Goal: Task Accomplishment & Management: Complete application form

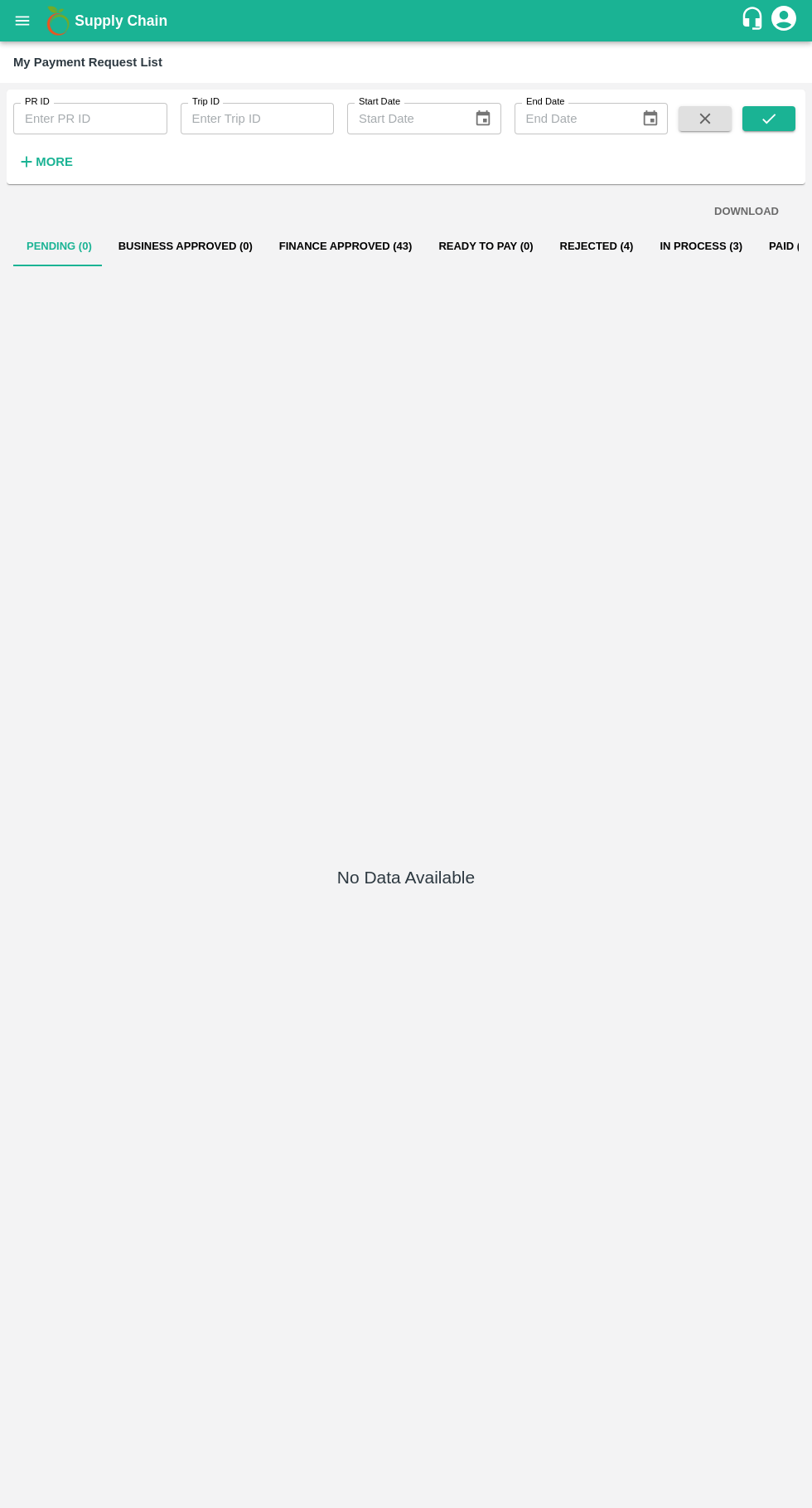
click at [34, 34] on button "open drawer" at bounding box center [22, 21] width 38 height 38
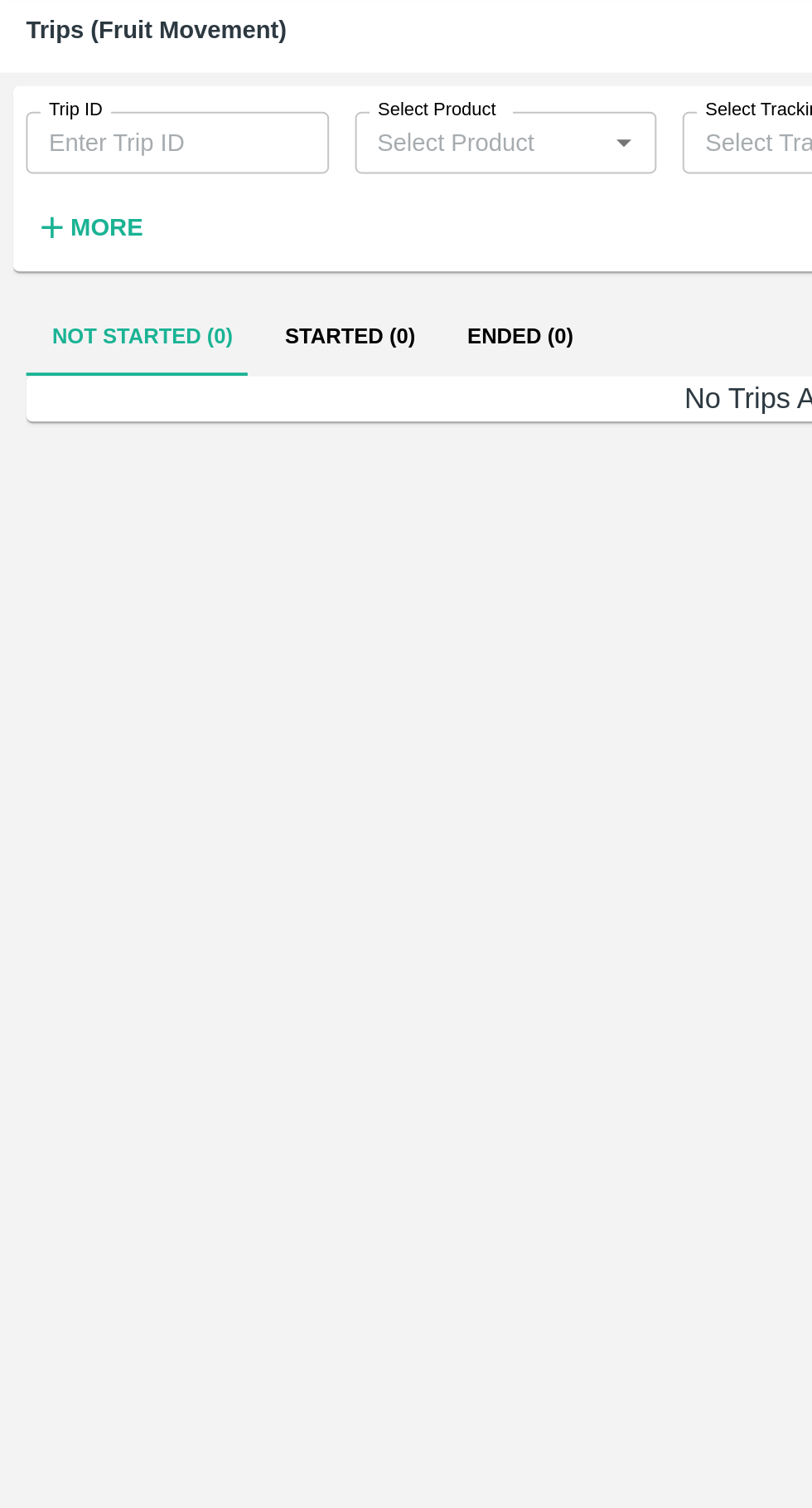
type input "86487"
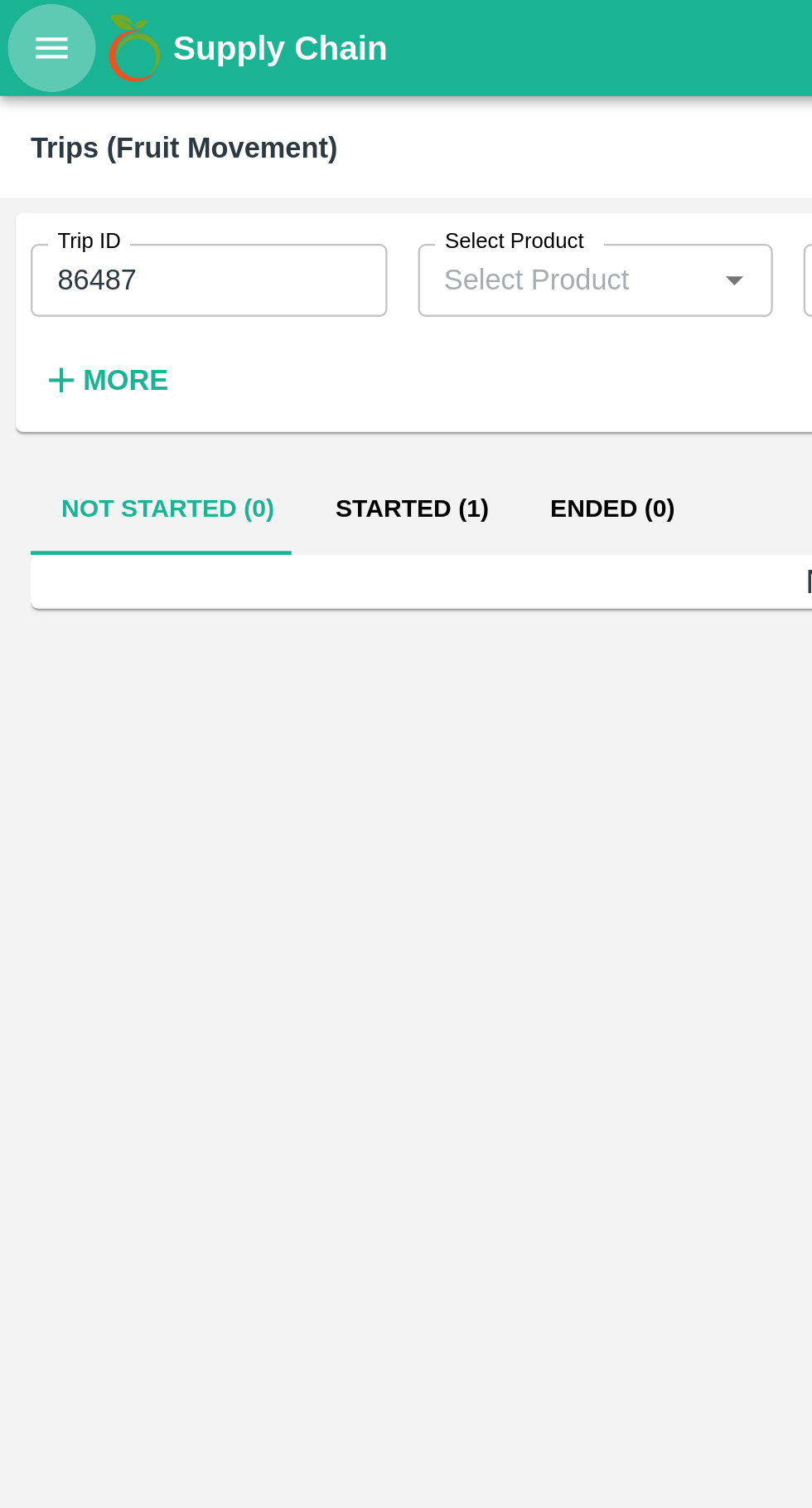
click at [25, 11] on icon "open drawer" at bounding box center [22, 20] width 18 height 18
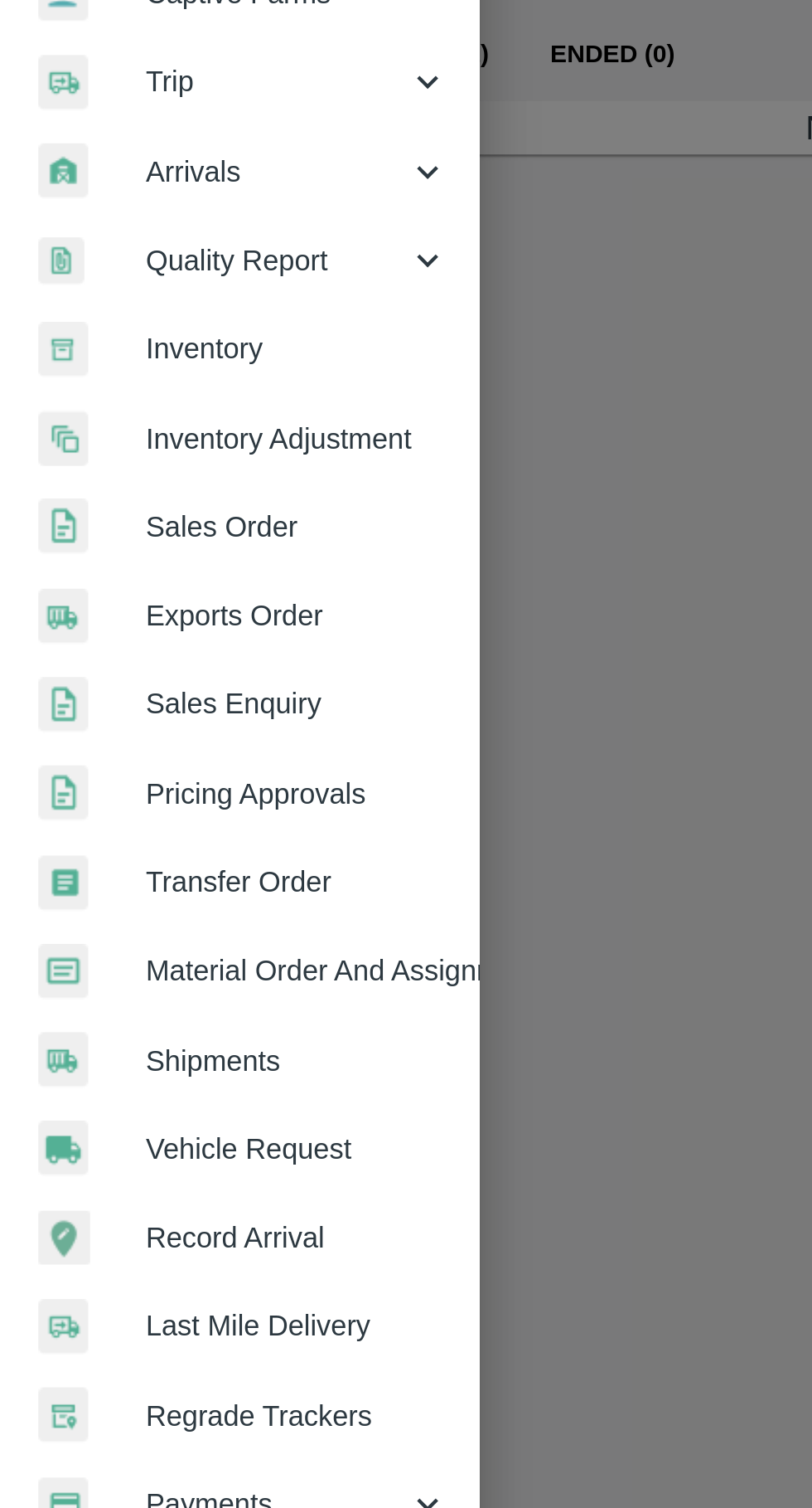
click at [142, 695] on span "Vehicle Request" at bounding box center [128, 692] width 131 height 18
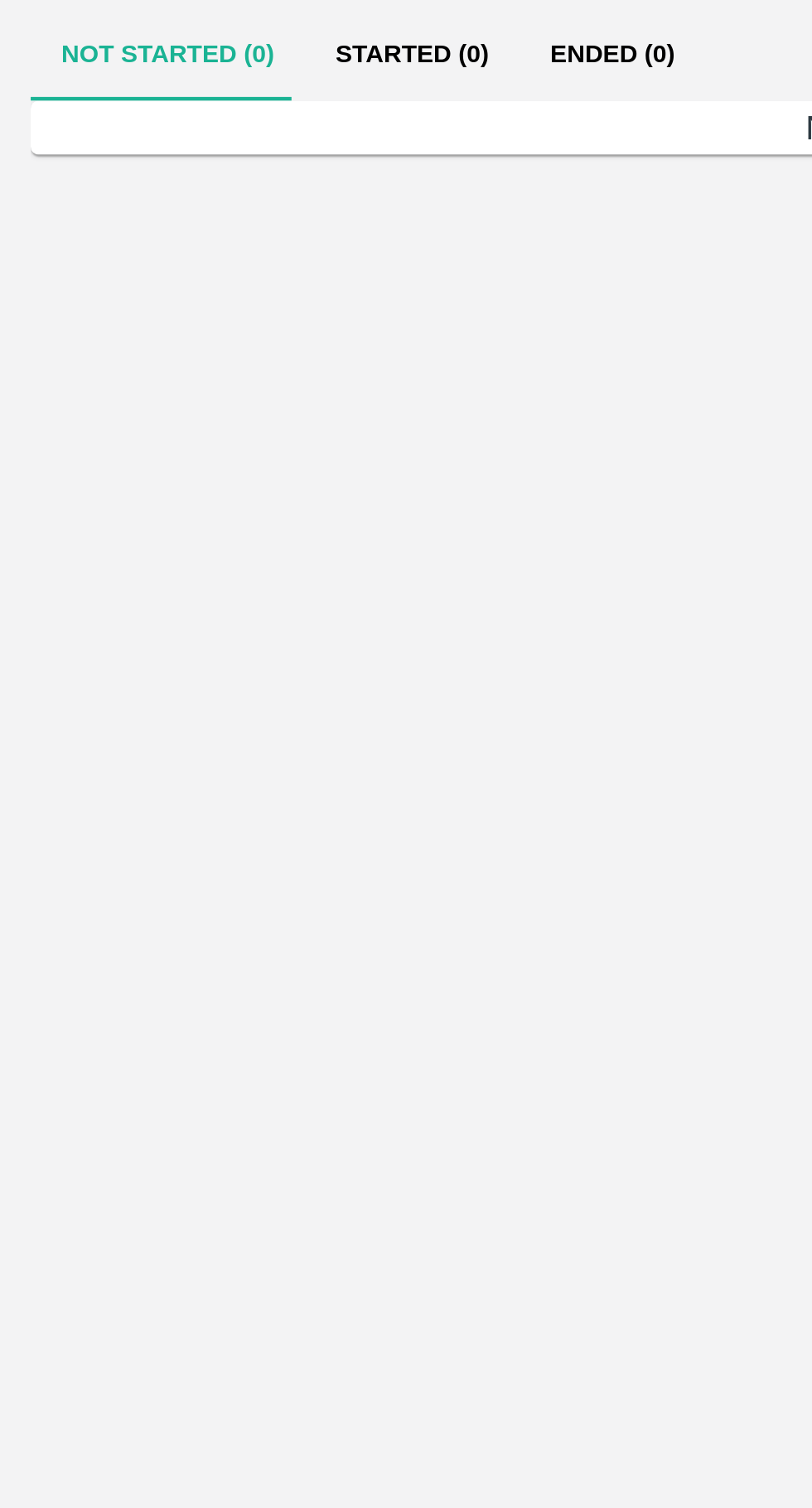
type input "86487"
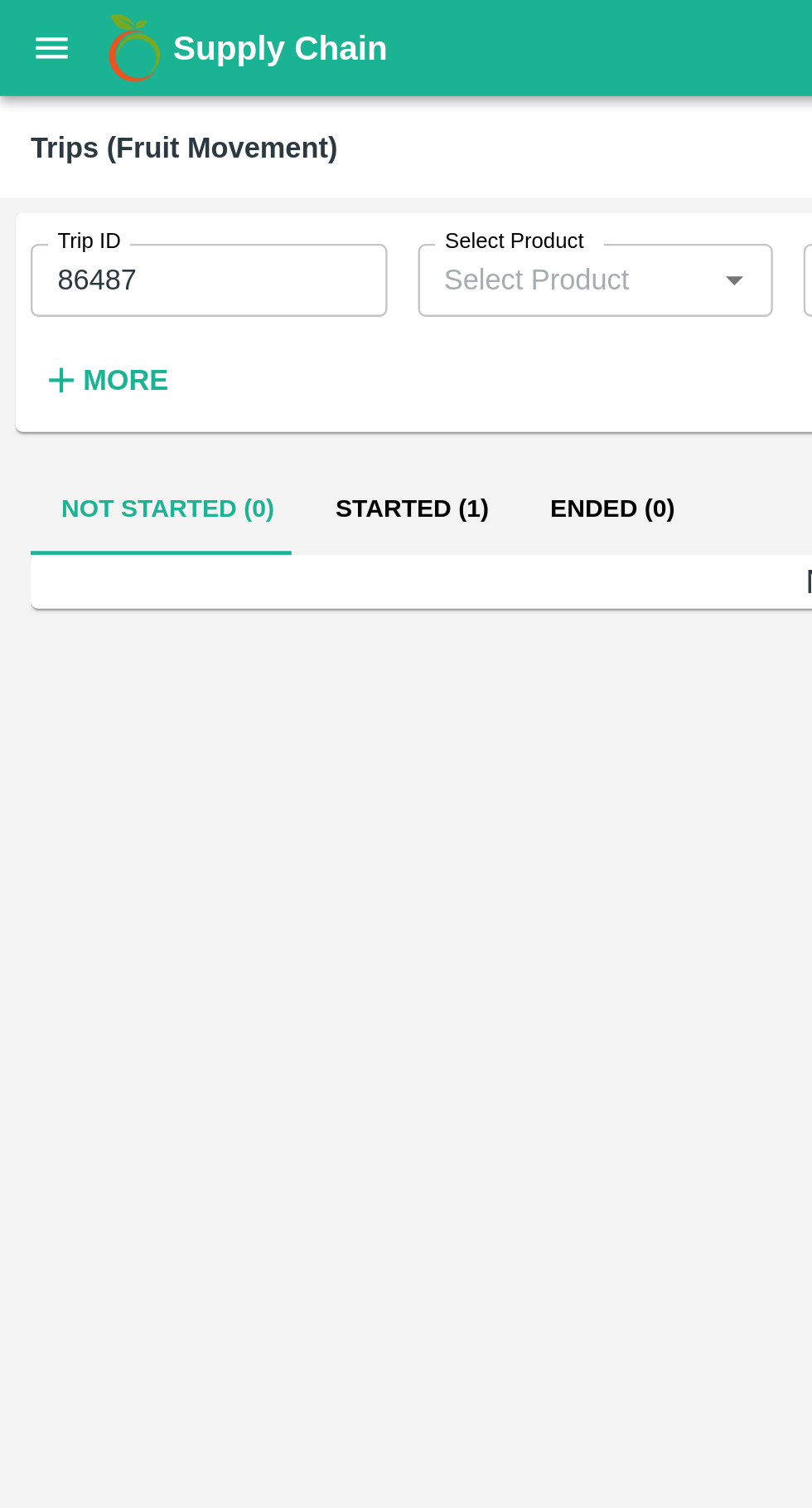
click at [10, 19] on button "open drawer" at bounding box center [22, 21] width 38 height 38
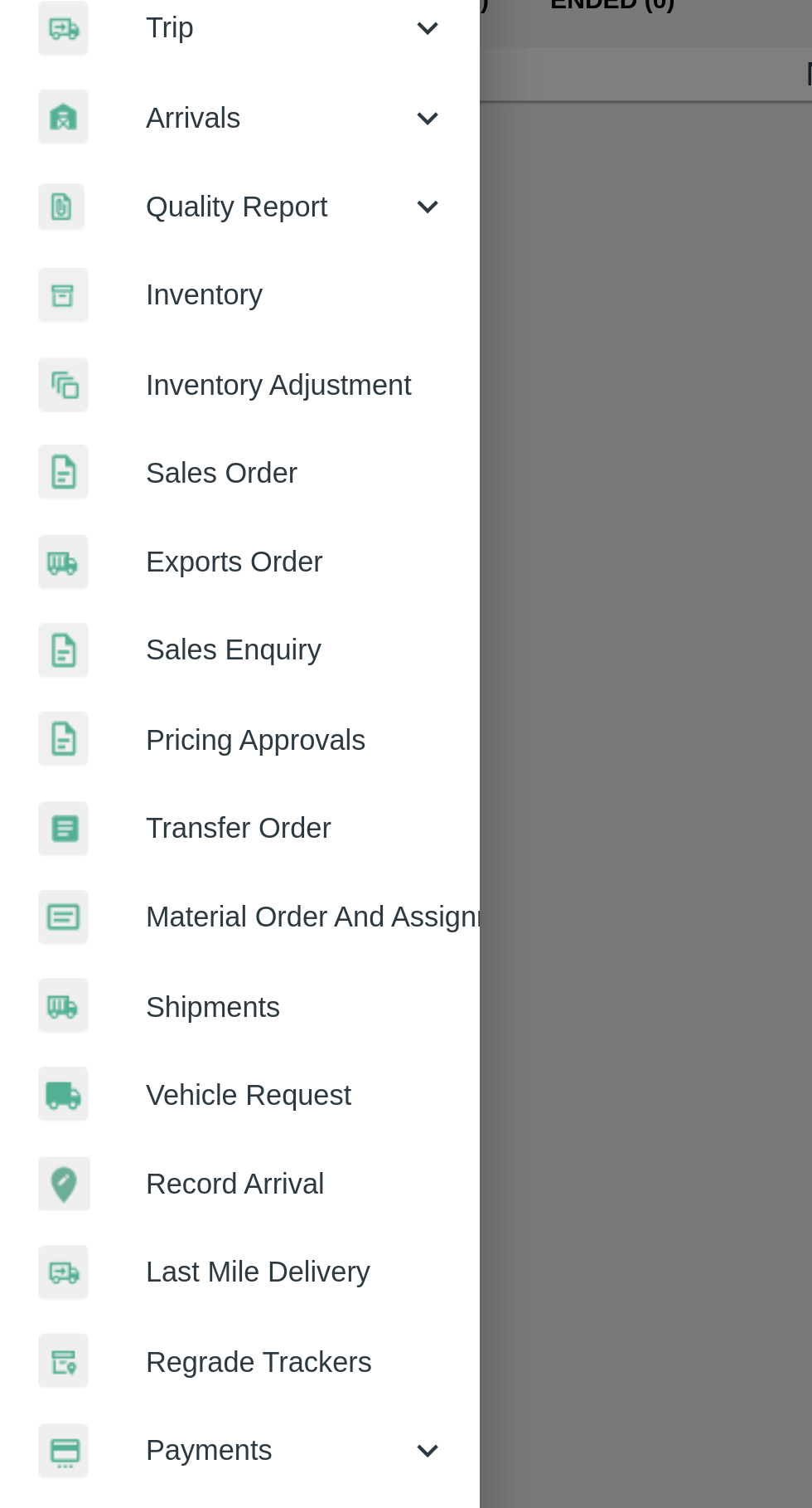
click at [142, 703] on link "Vehicle Request" at bounding box center [103, 693] width 207 height 38
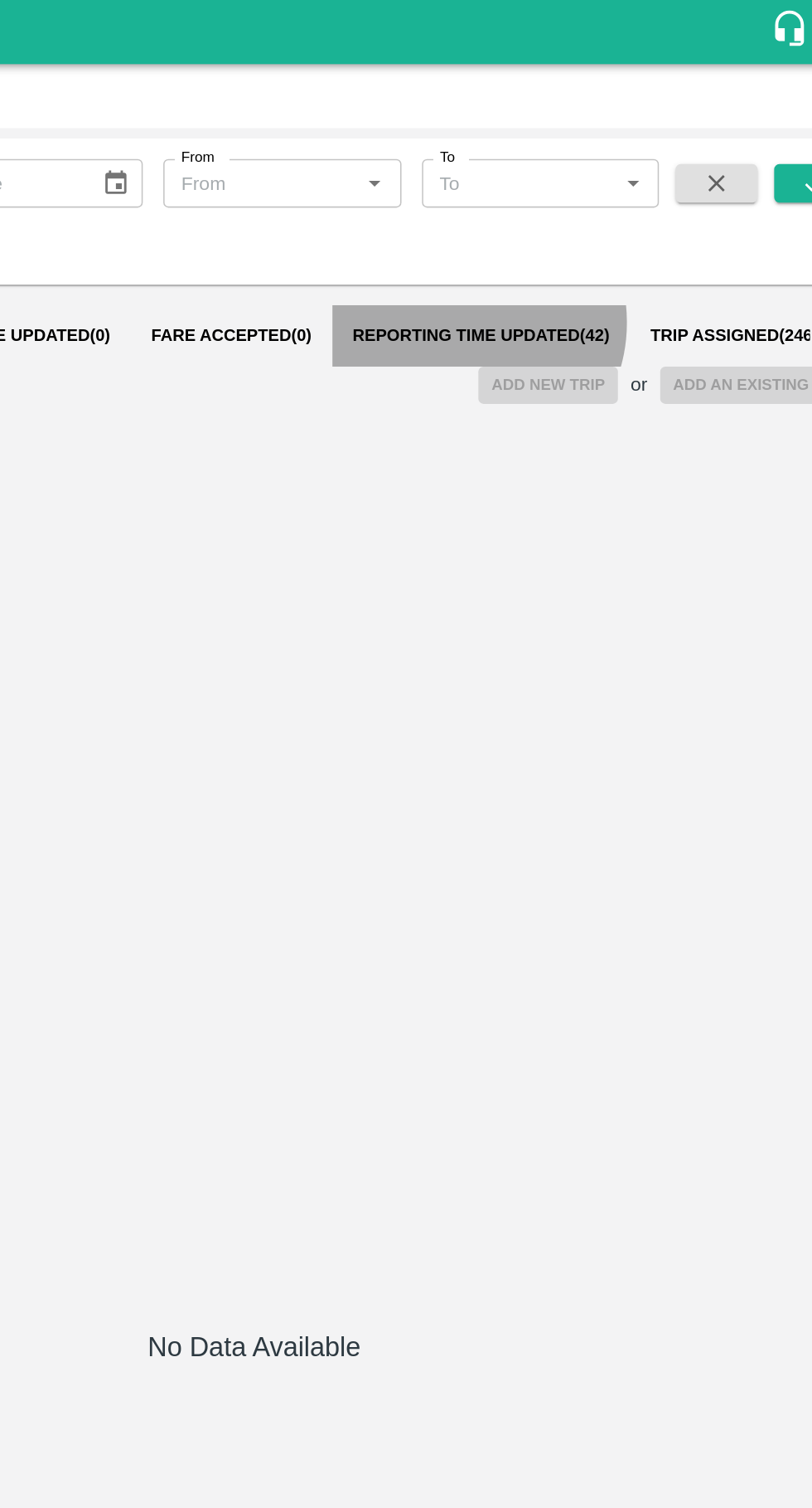
click at [527, 217] on span "Reporting Time Updated ( 42 )" at bounding box center [553, 217] width 167 height 13
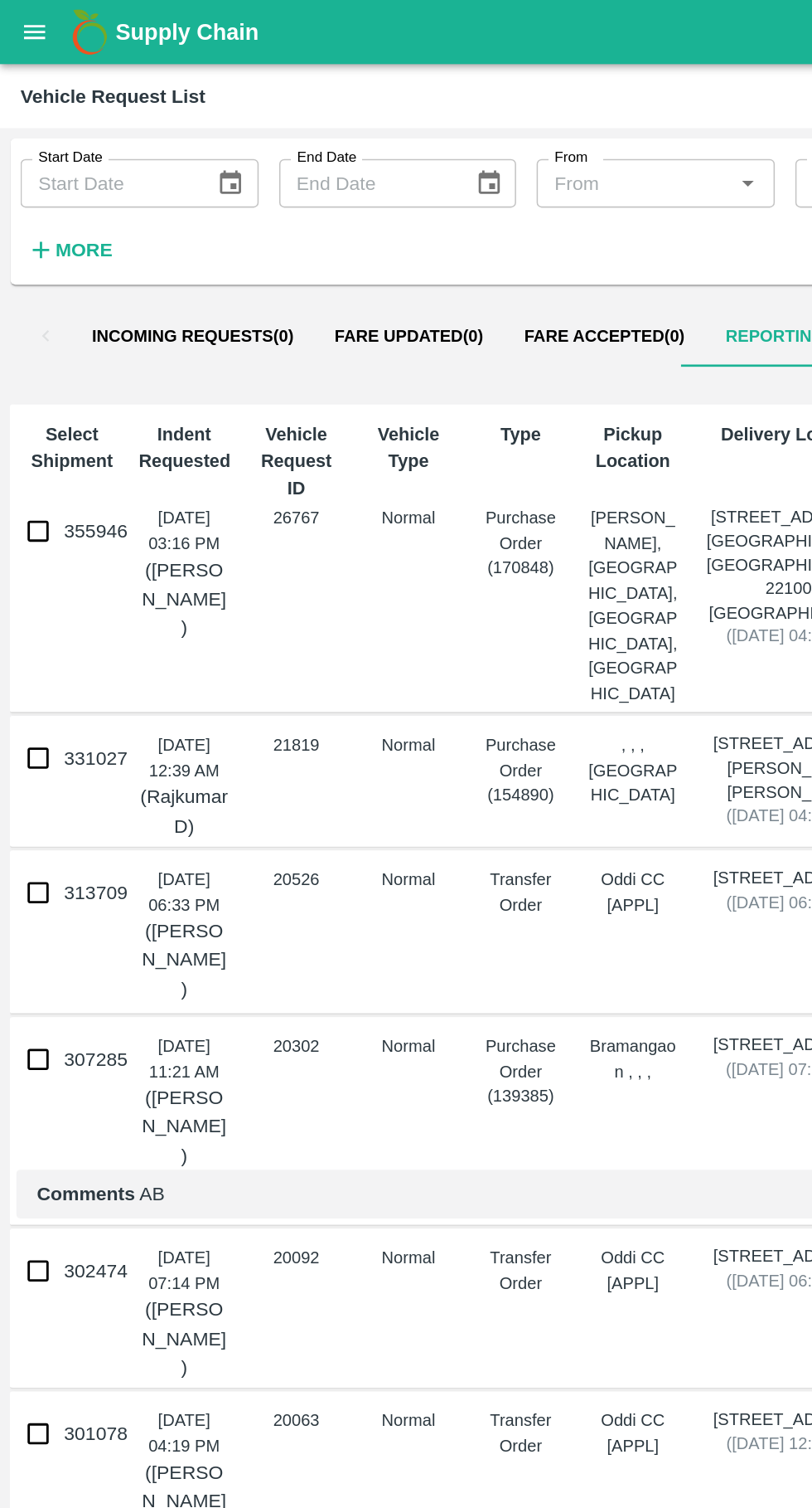
click at [34, 354] on input "355946" at bounding box center [25, 343] width 34 height 34
checkbox input "true"
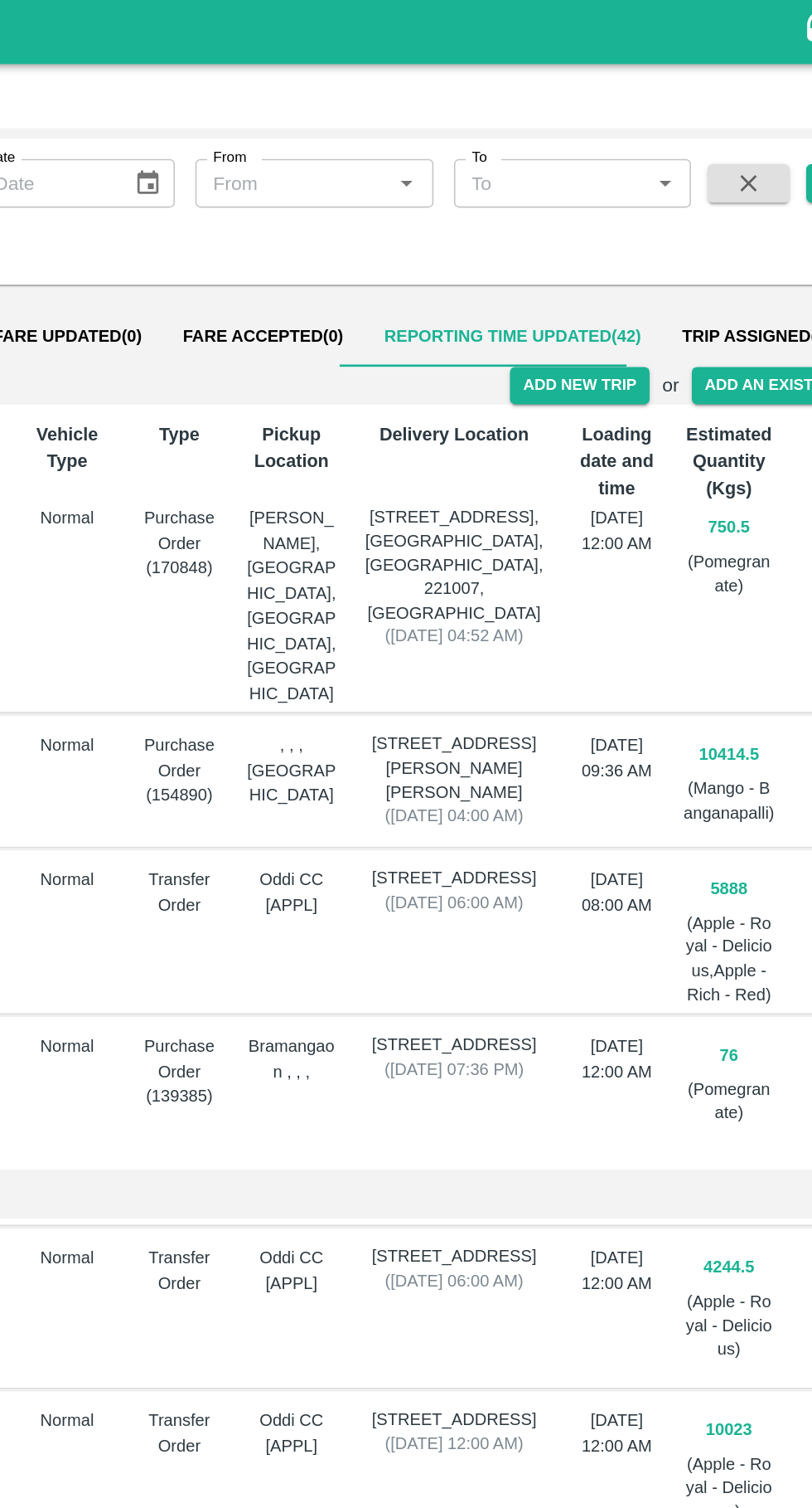
click at [598, 250] on button "Add New Trip" at bounding box center [596, 249] width 89 height 24
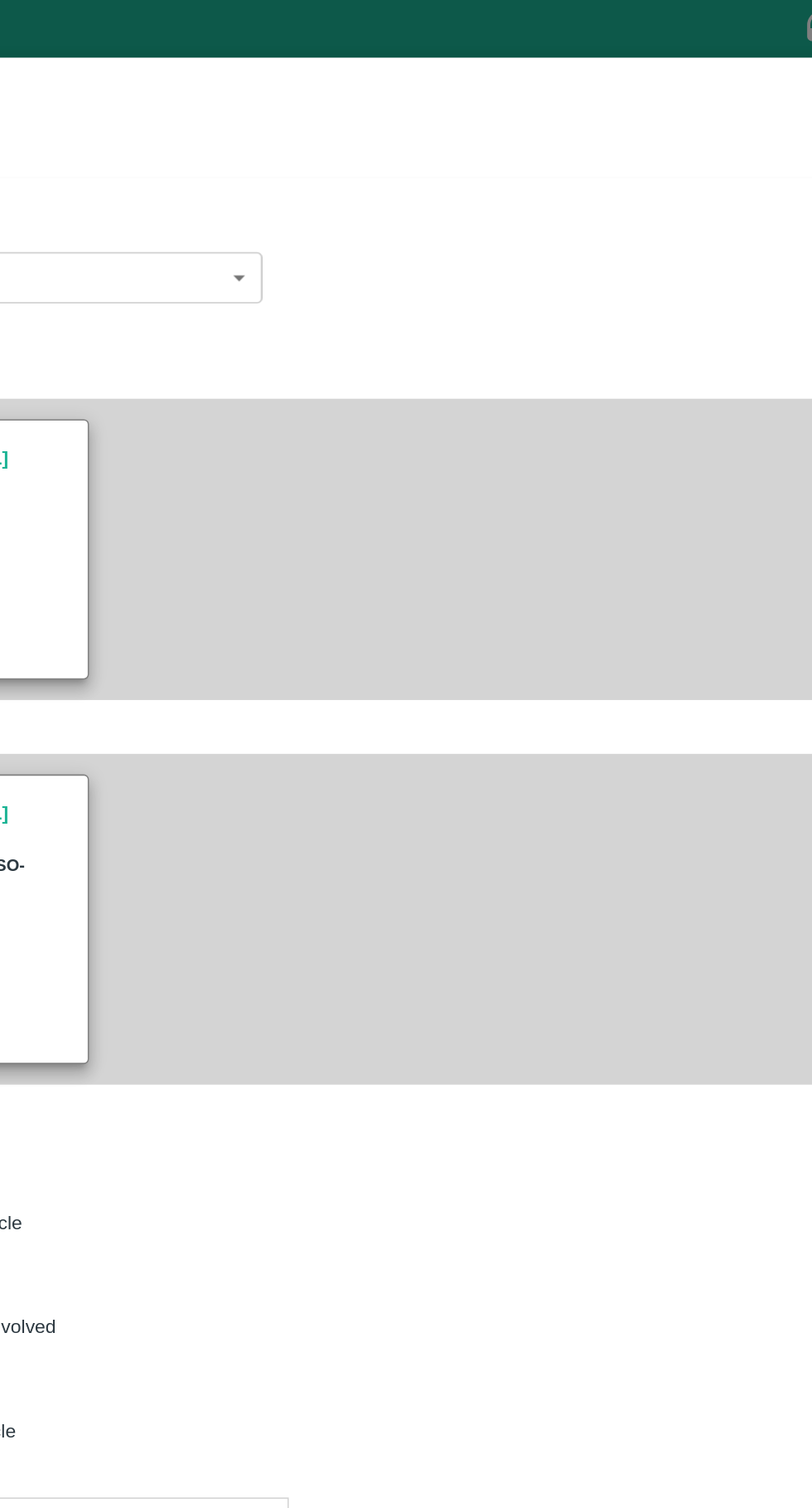
type input "750.5"
type input "Normal"
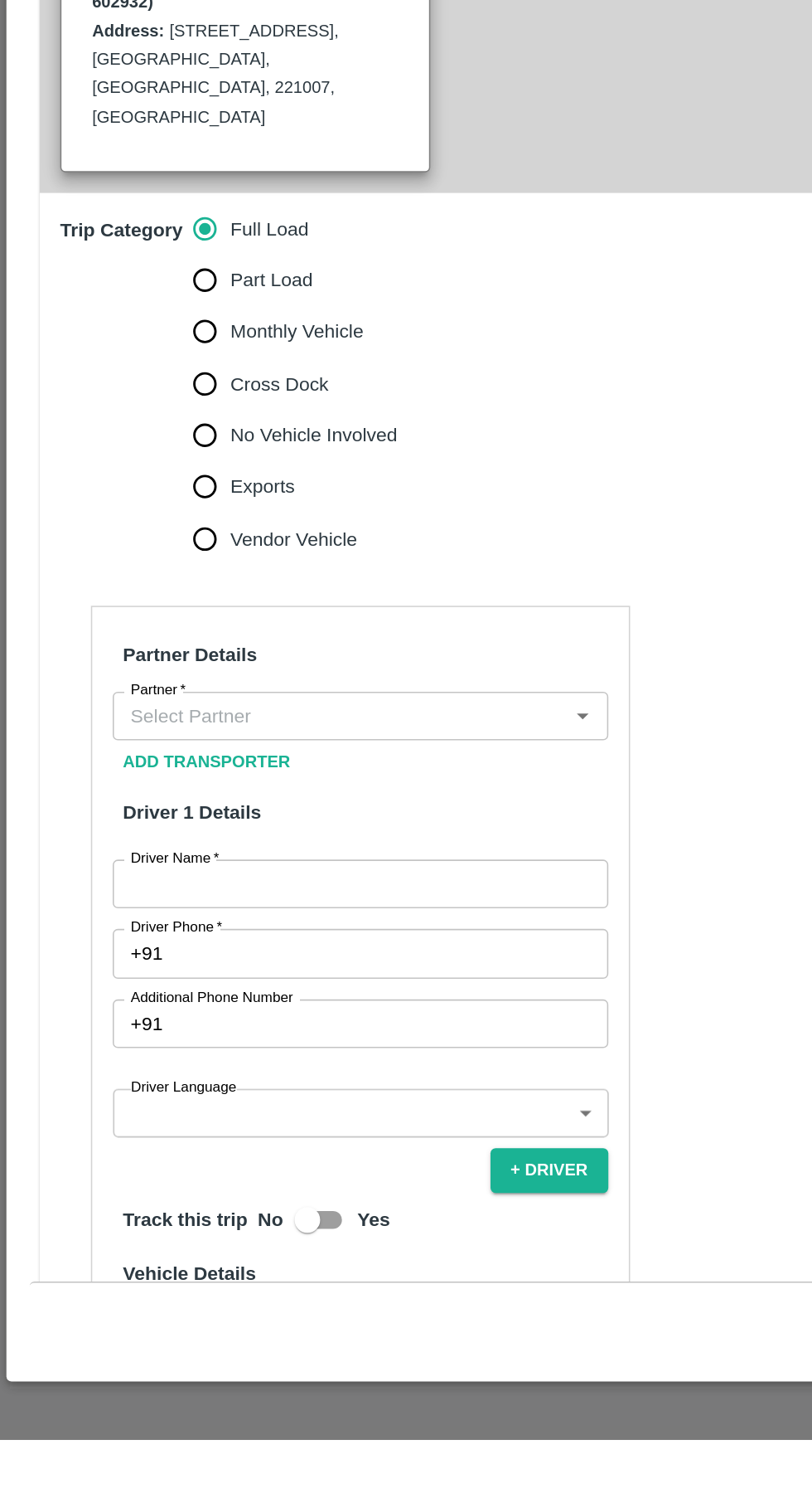
click at [235, 1029] on input "Partner   *" at bounding box center [219, 1040] width 283 height 22
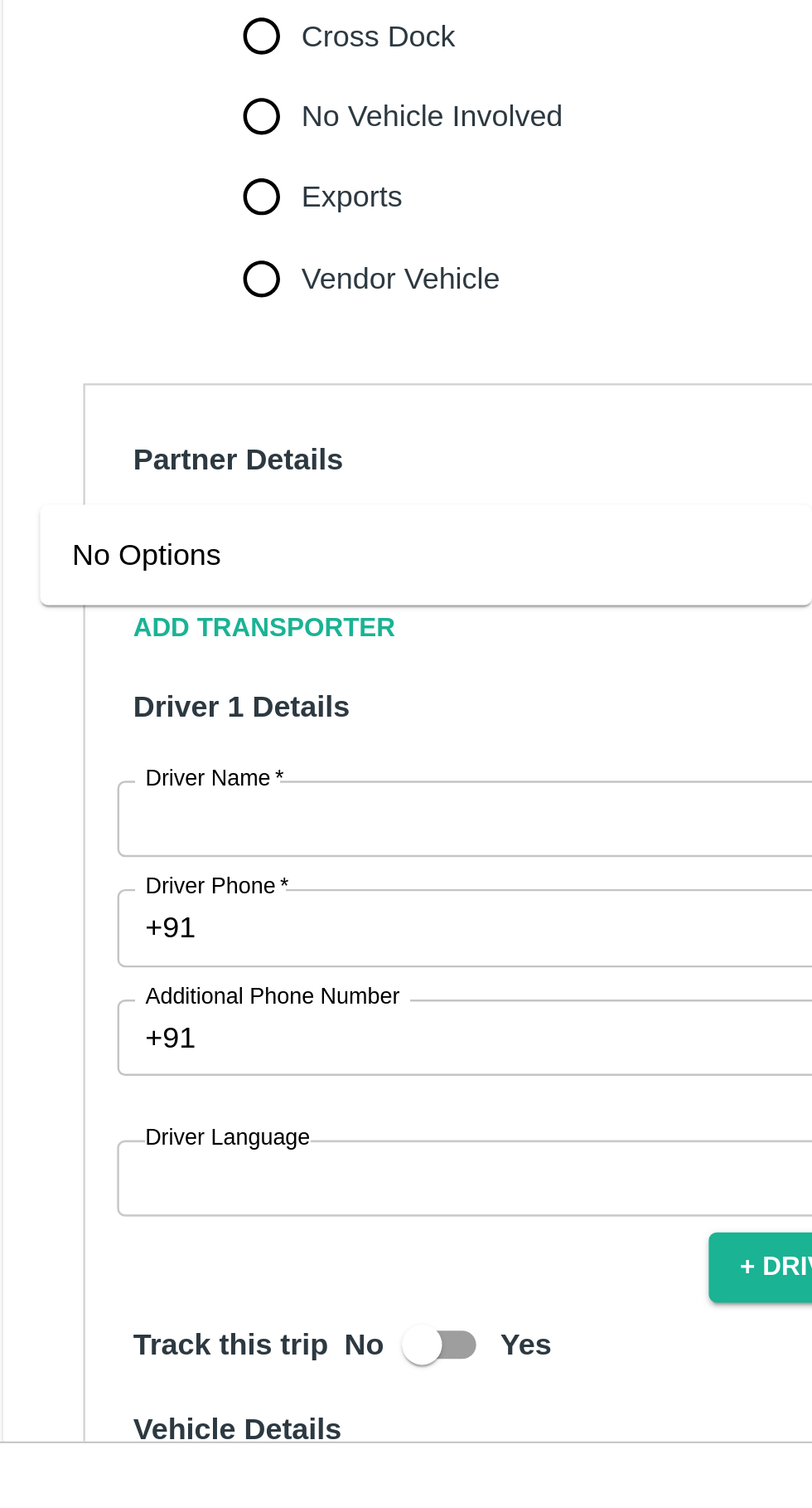
type input "hanuf"
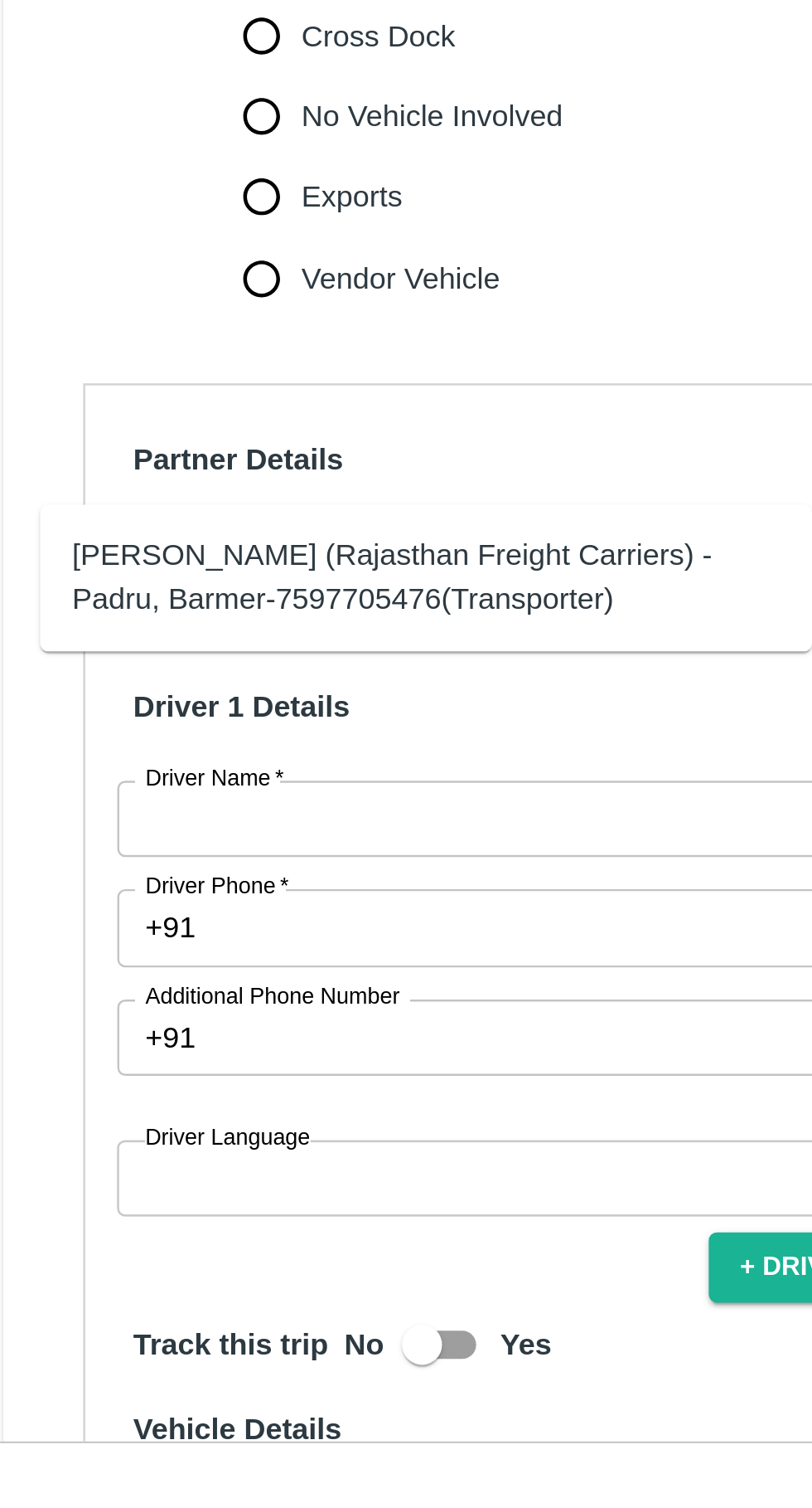
click at [225, 1039] on div "Hanif Khan (Rajasthan Freight Carriers) -Padru, Barmer-7597705476(Transporter)" at bounding box center [201, 1049] width 293 height 37
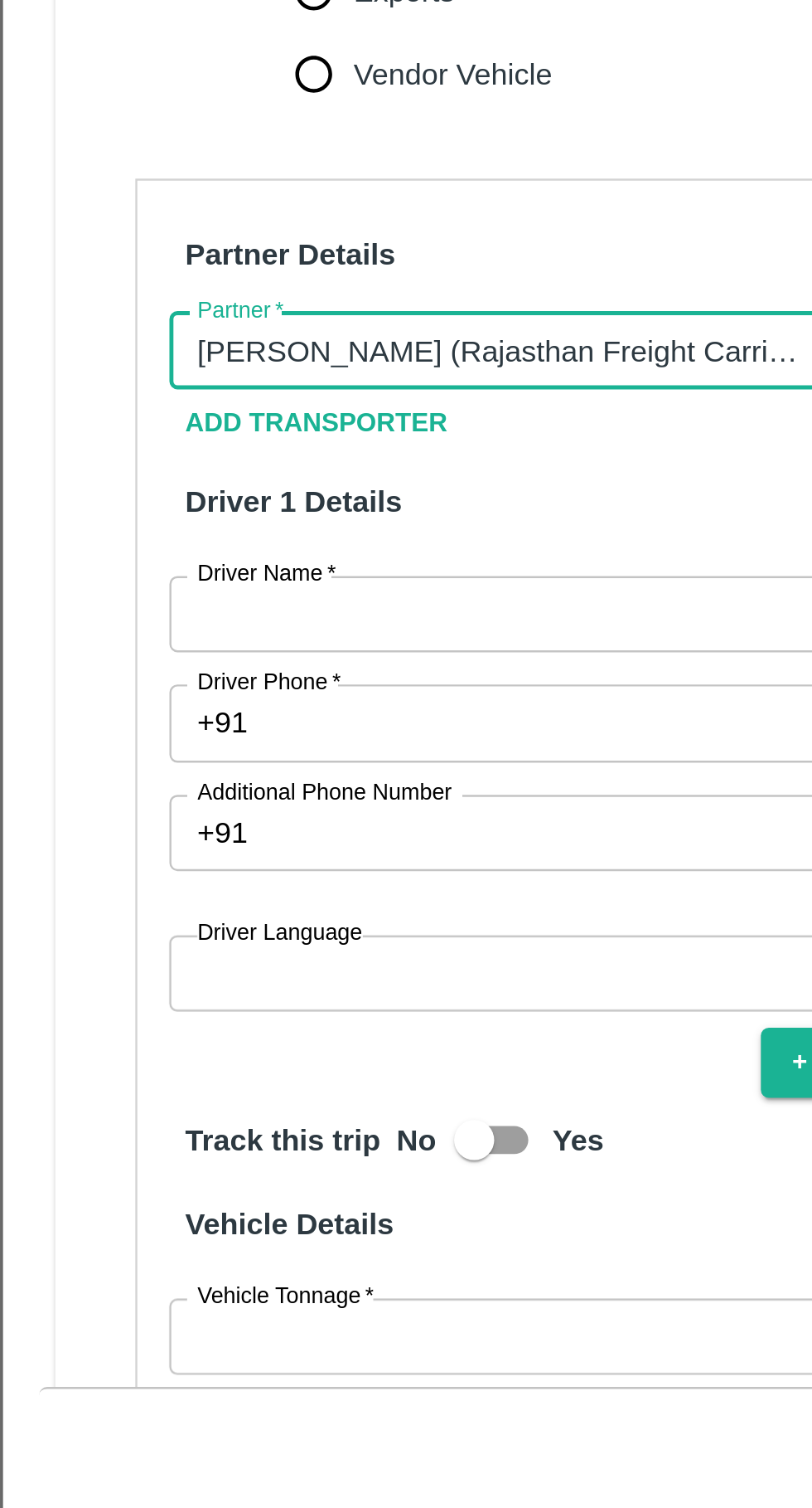
scroll to position [67, 0]
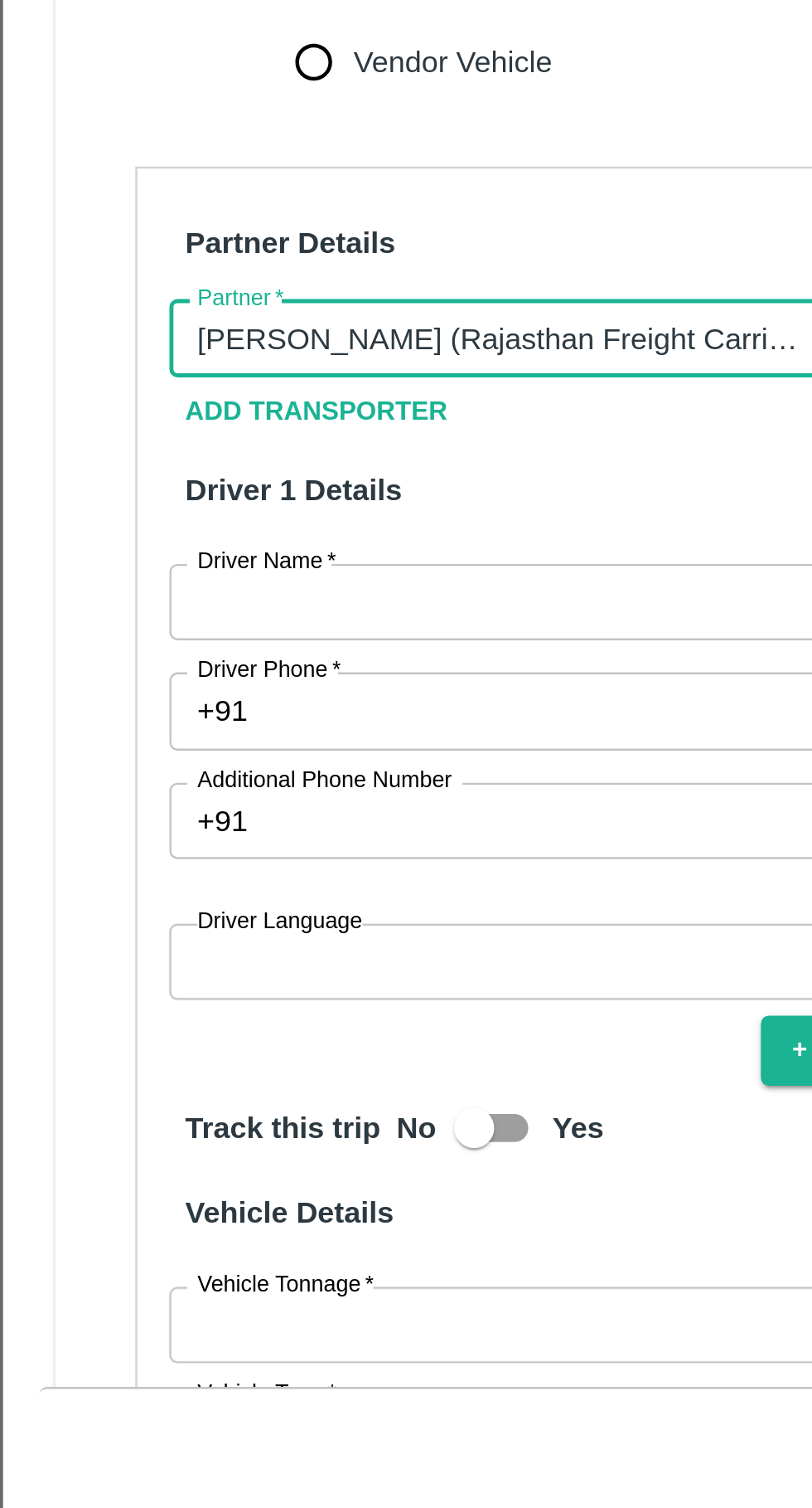
type input "Hanif Khan (Rajasthan Freight Carriers) -Padru, Barmer-7597705476(Transporter)"
click at [185, 1065] on input "Driver Name   *" at bounding box center [233, 1081] width 321 height 32
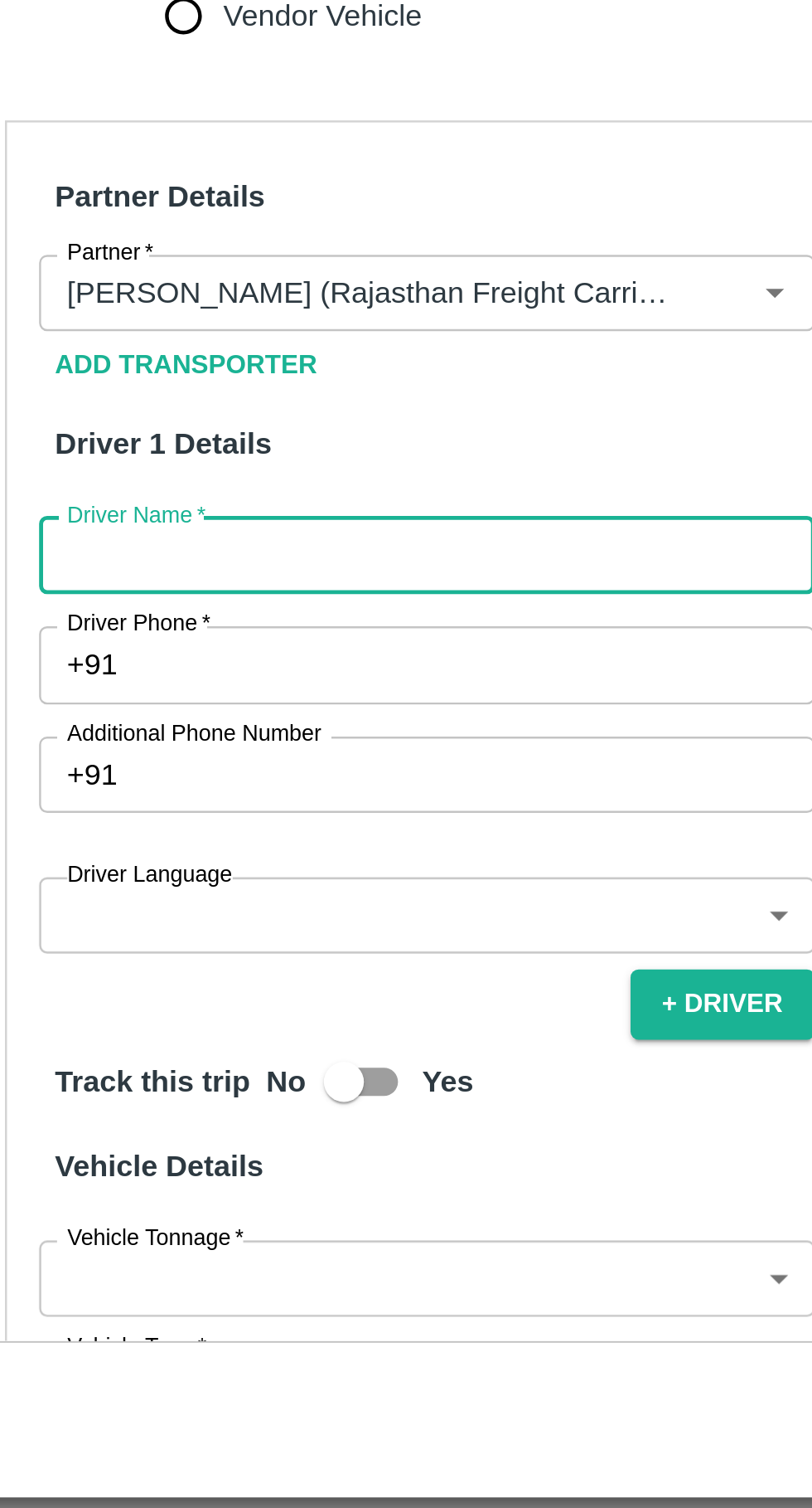
type input "E"
type input "Rajiv"
click at [151, 1110] on input "Driver Phone   *" at bounding box center [253, 1126] width 282 height 32
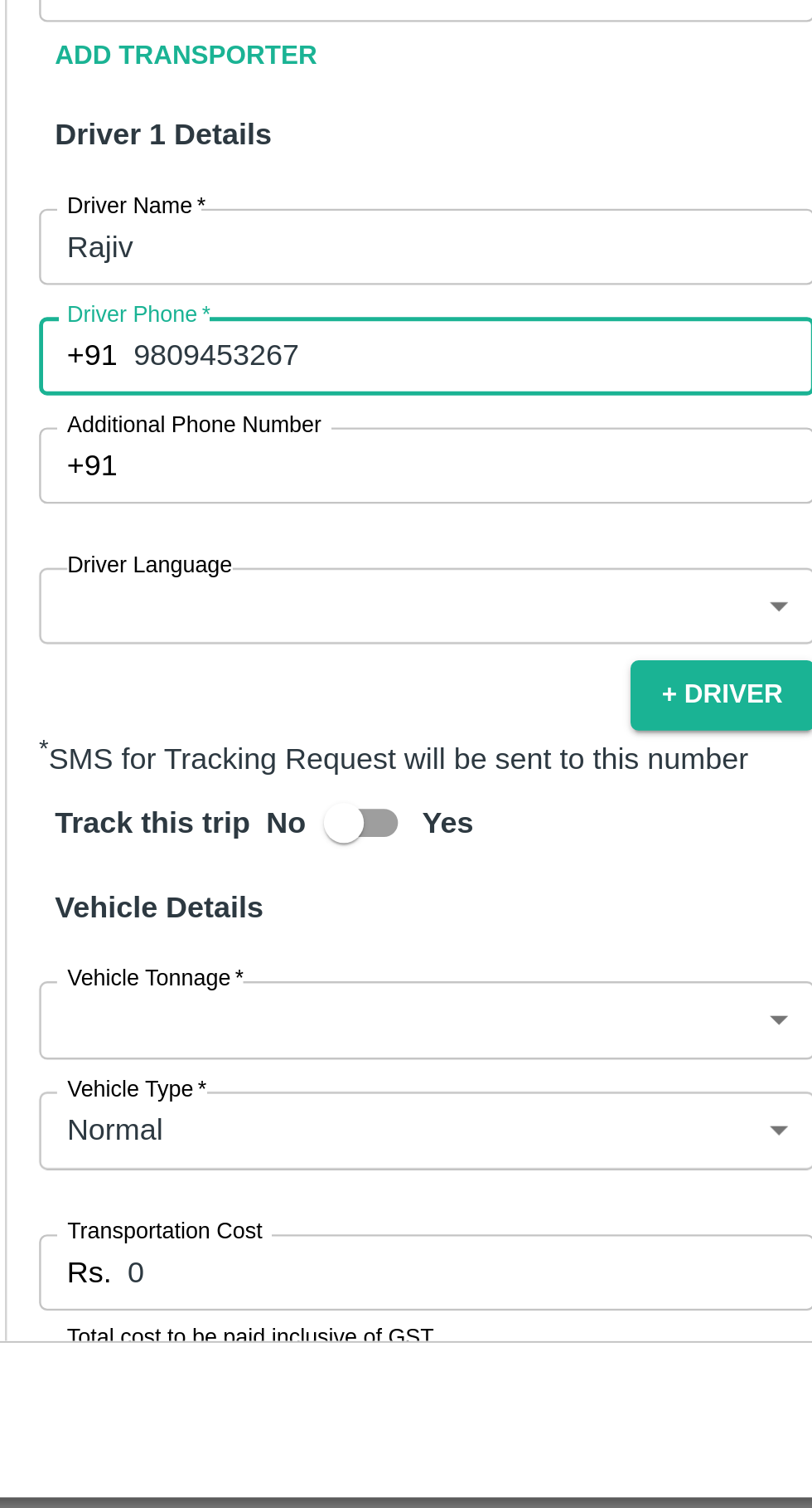
scroll to position [206, 0]
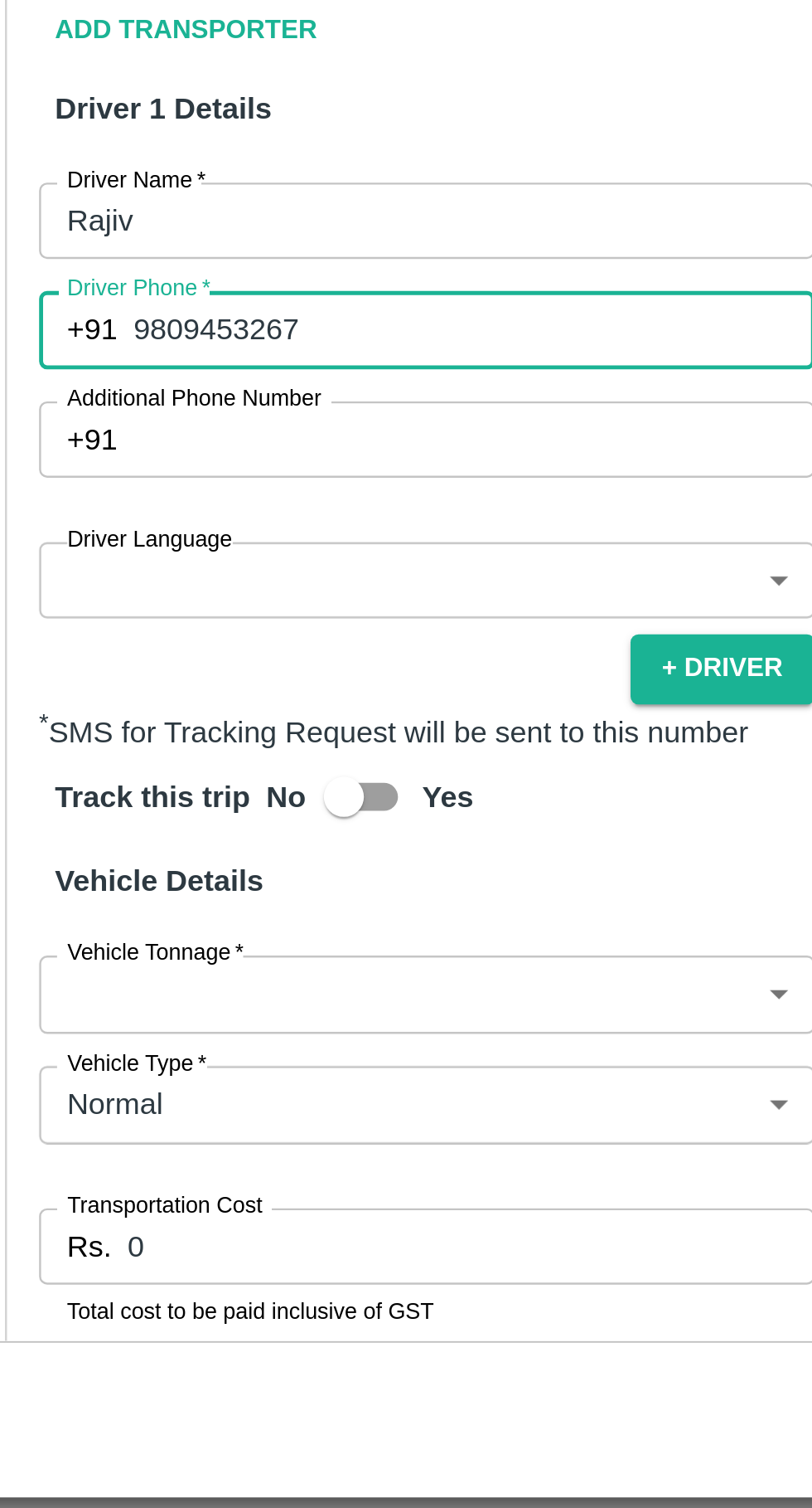
type input "9809453267"
click at [233, 1056] on body "Supply Chain Vehicle Request List Start Date Start Date End Date End Date From …" at bounding box center [406, 754] width 812 height 1508
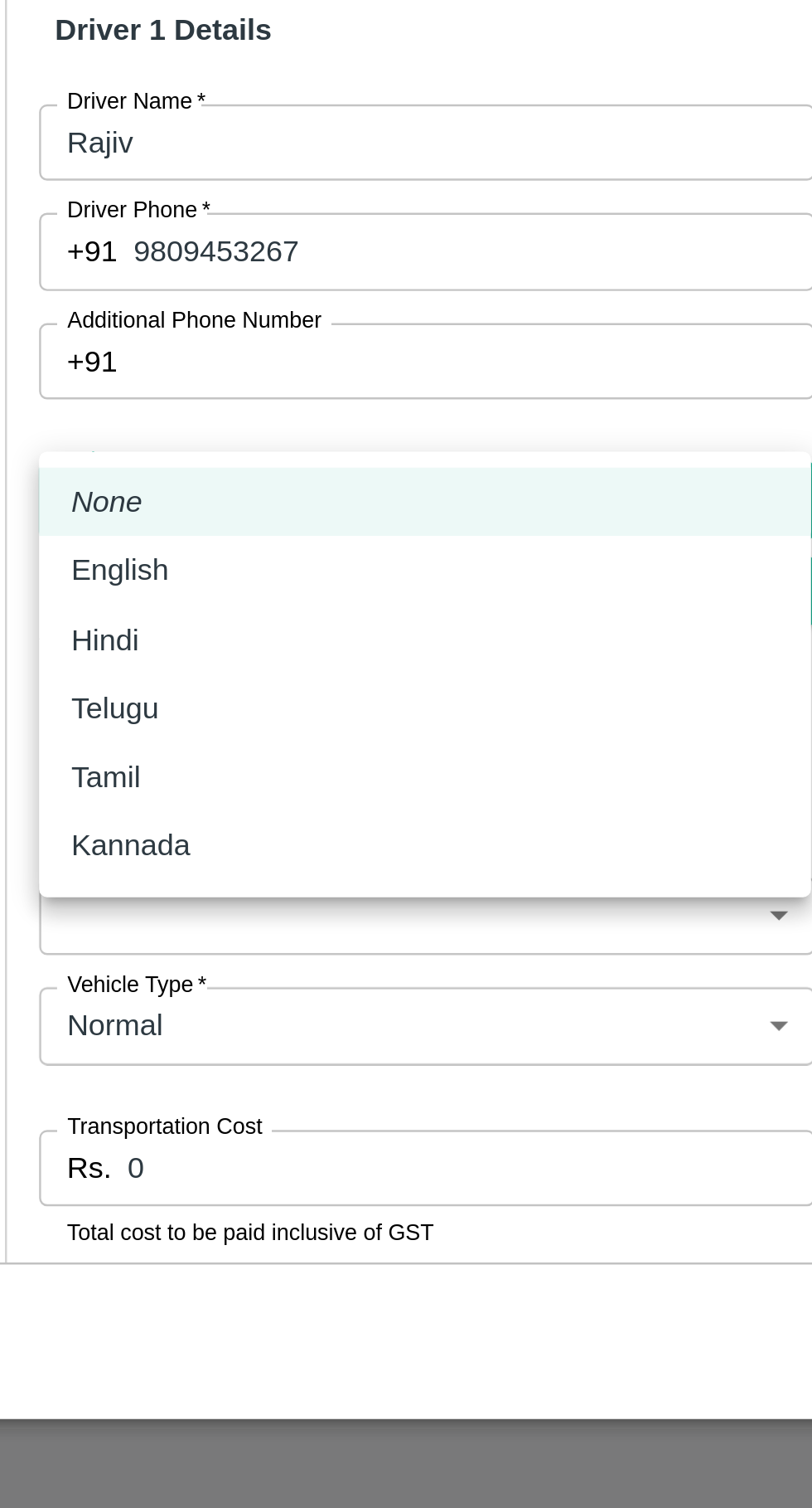
click at [133, 1152] on div "Hindi" at bounding box center [233, 1148] width 293 height 18
type input "hi"
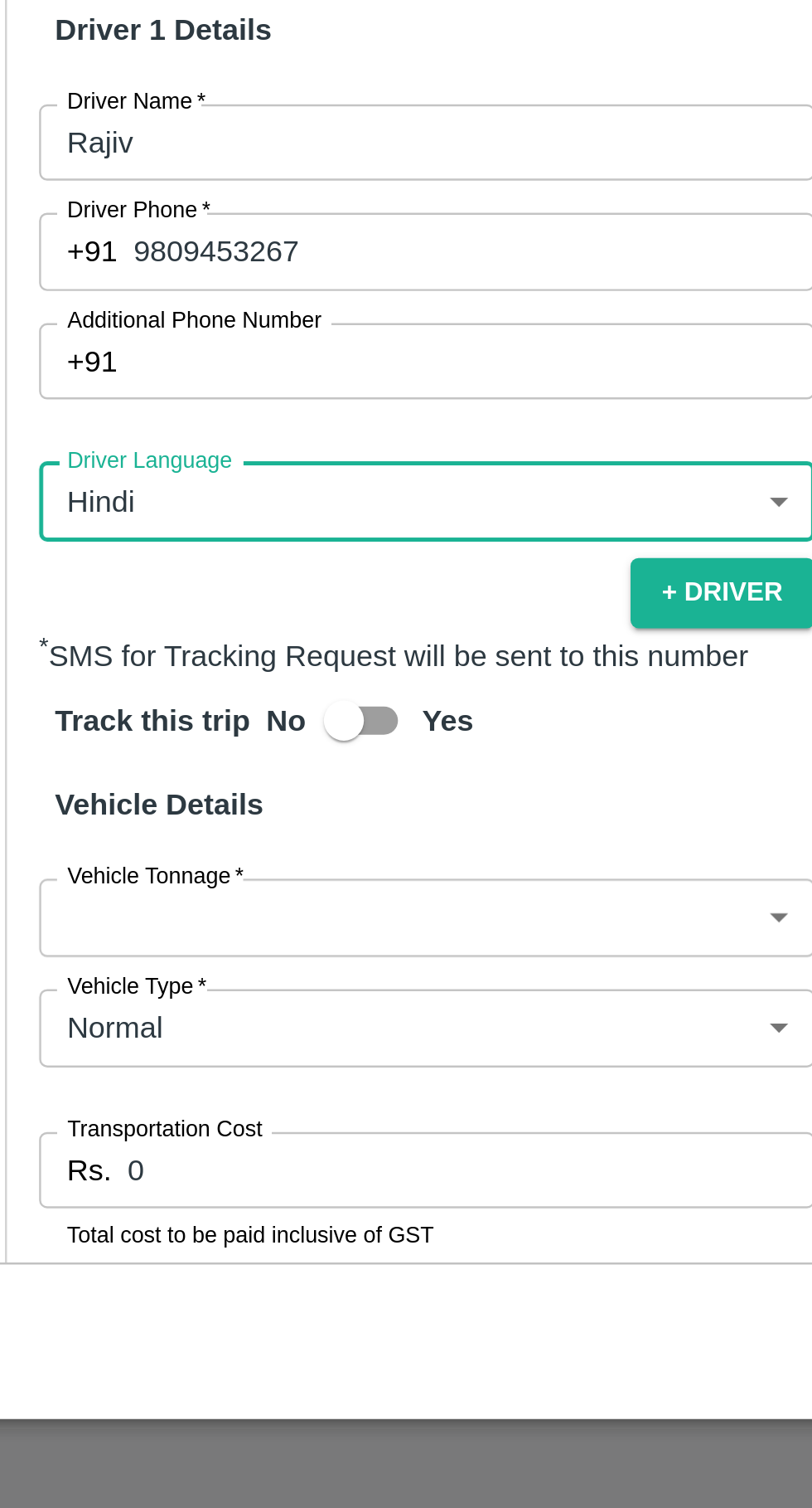
click at [179, 1231] on body "Supply Chain Vehicle Request List Start Date Start Date End Date End Date From …" at bounding box center [406, 754] width 812 height 1508
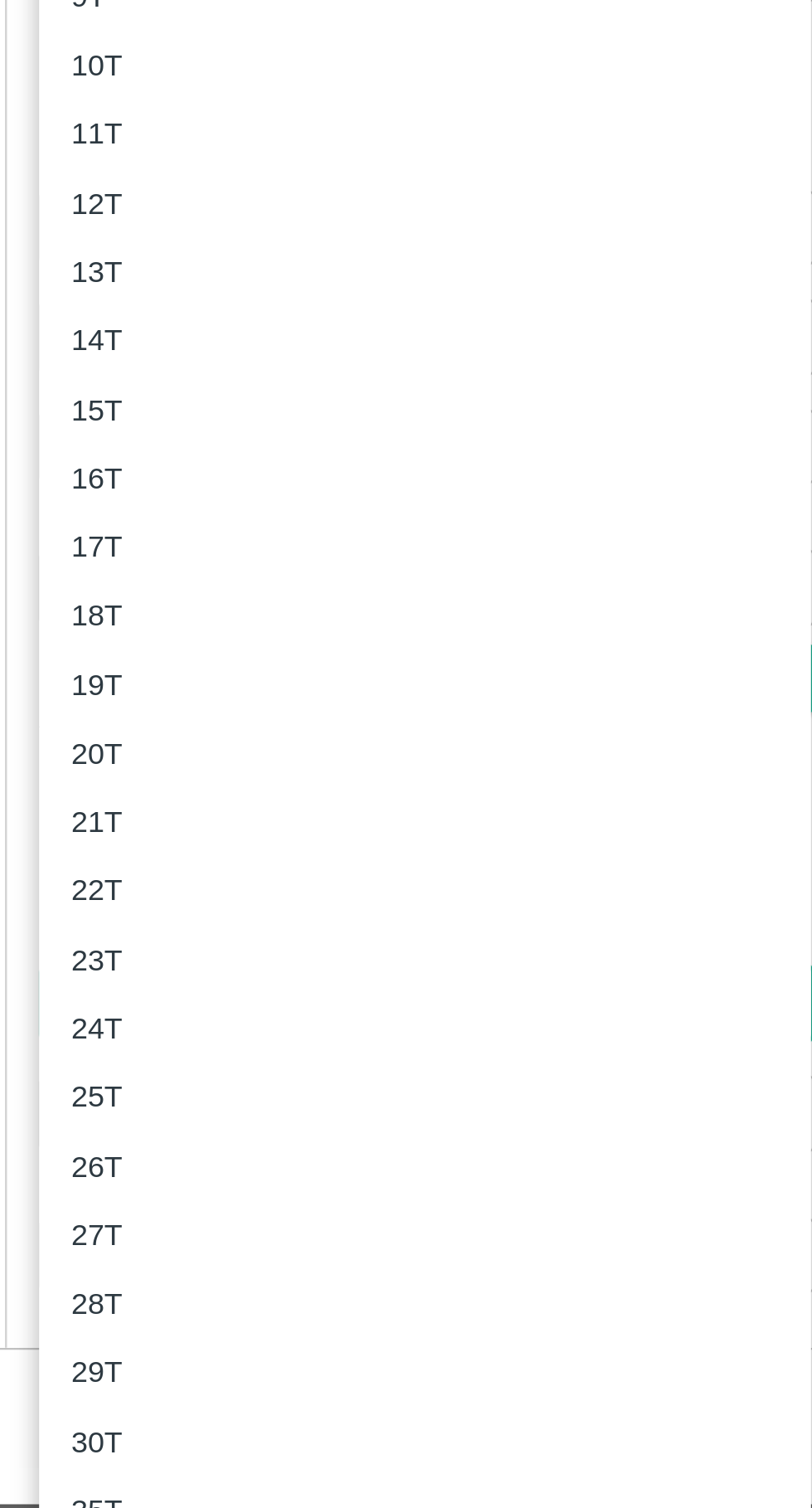
click at [108, 1135] on div "19T" at bounding box center [101, 1131] width 30 height 18
type input "19000"
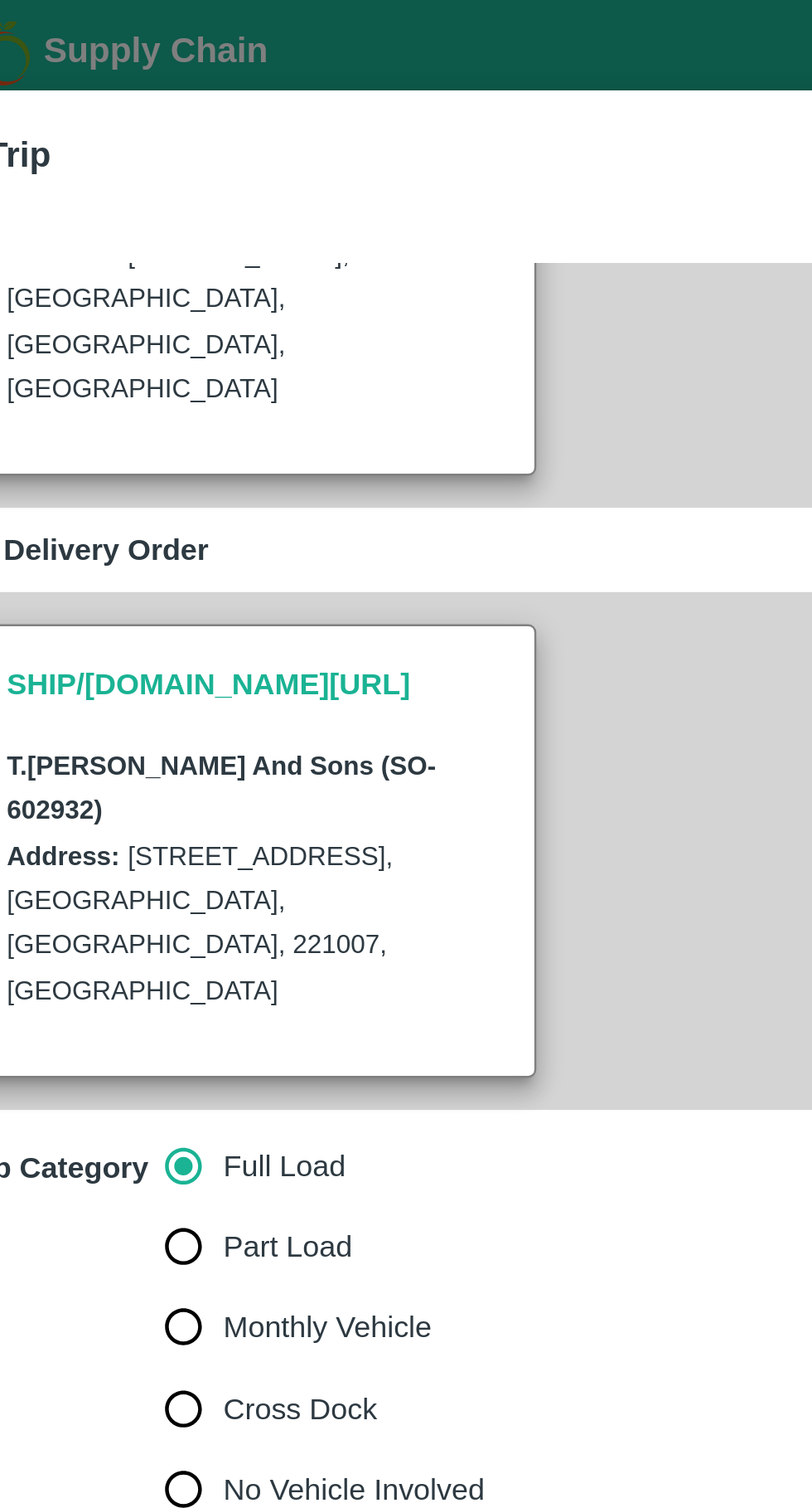
scroll to position [244, 0]
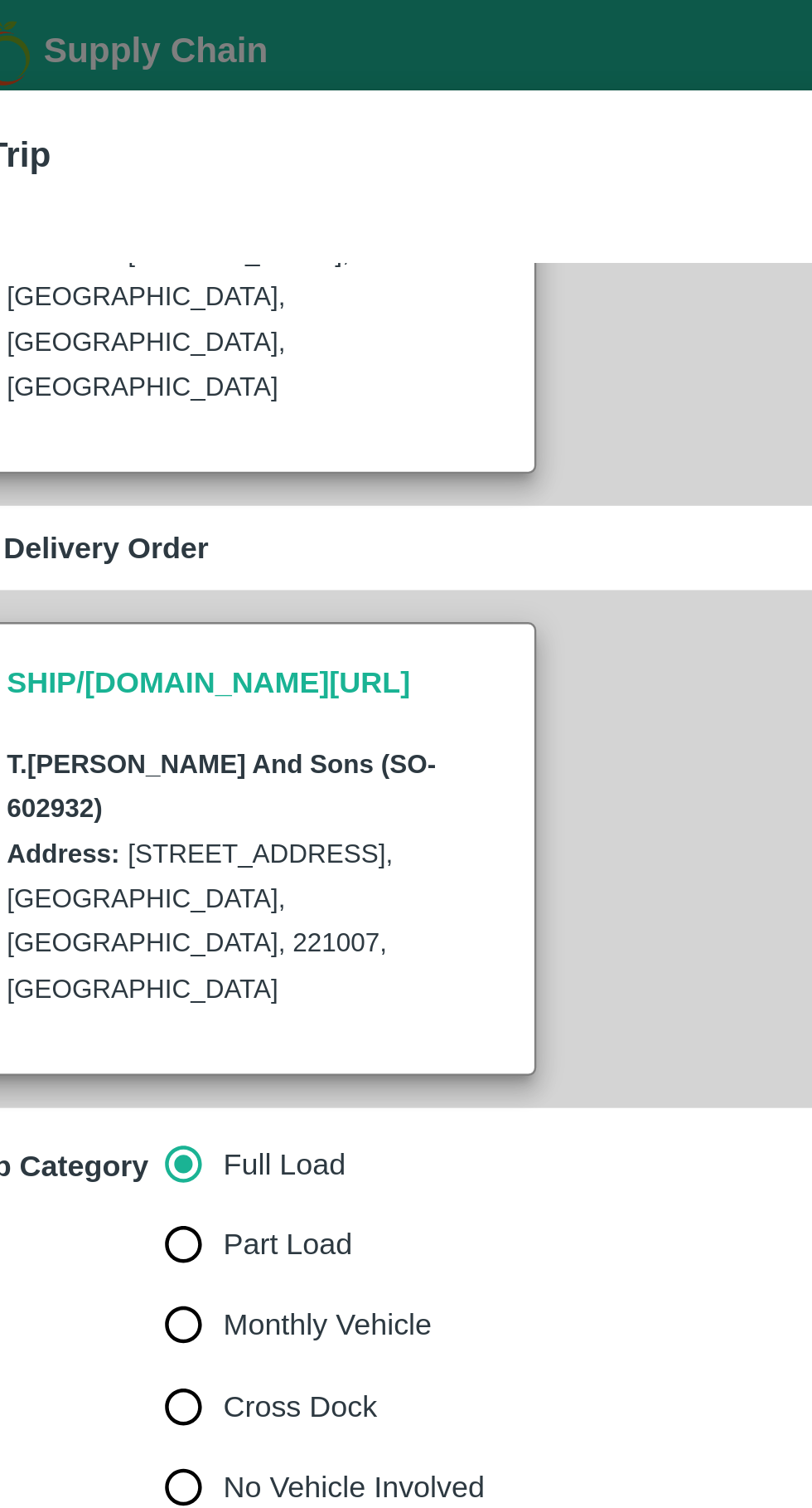
click at [130, 497] on input "Part Load" at bounding box center [132, 514] width 34 height 34
radio input "true"
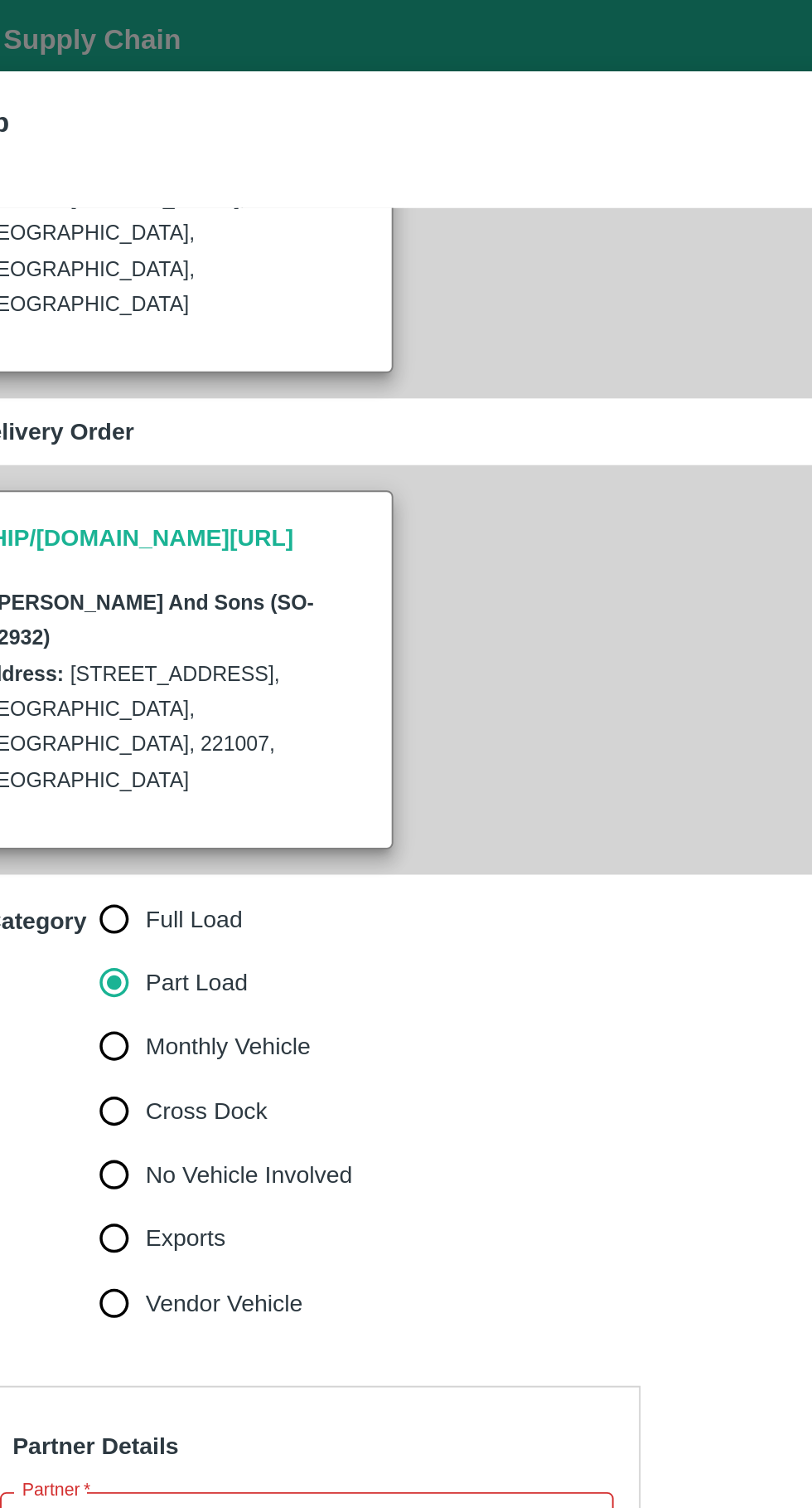
scroll to position [308, 0]
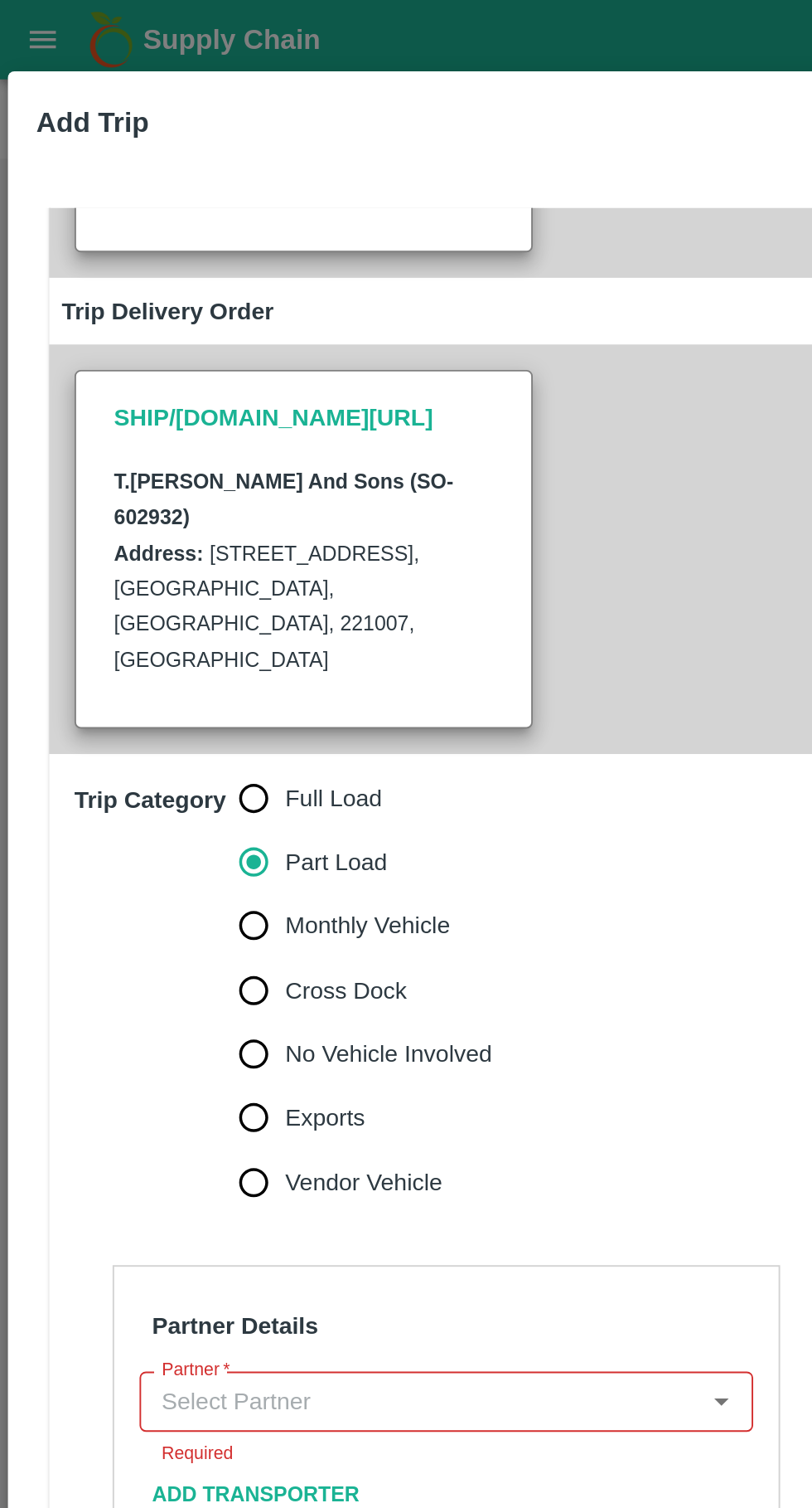
click at [198, 721] on input "Partner   *" at bounding box center [219, 732] width 283 height 22
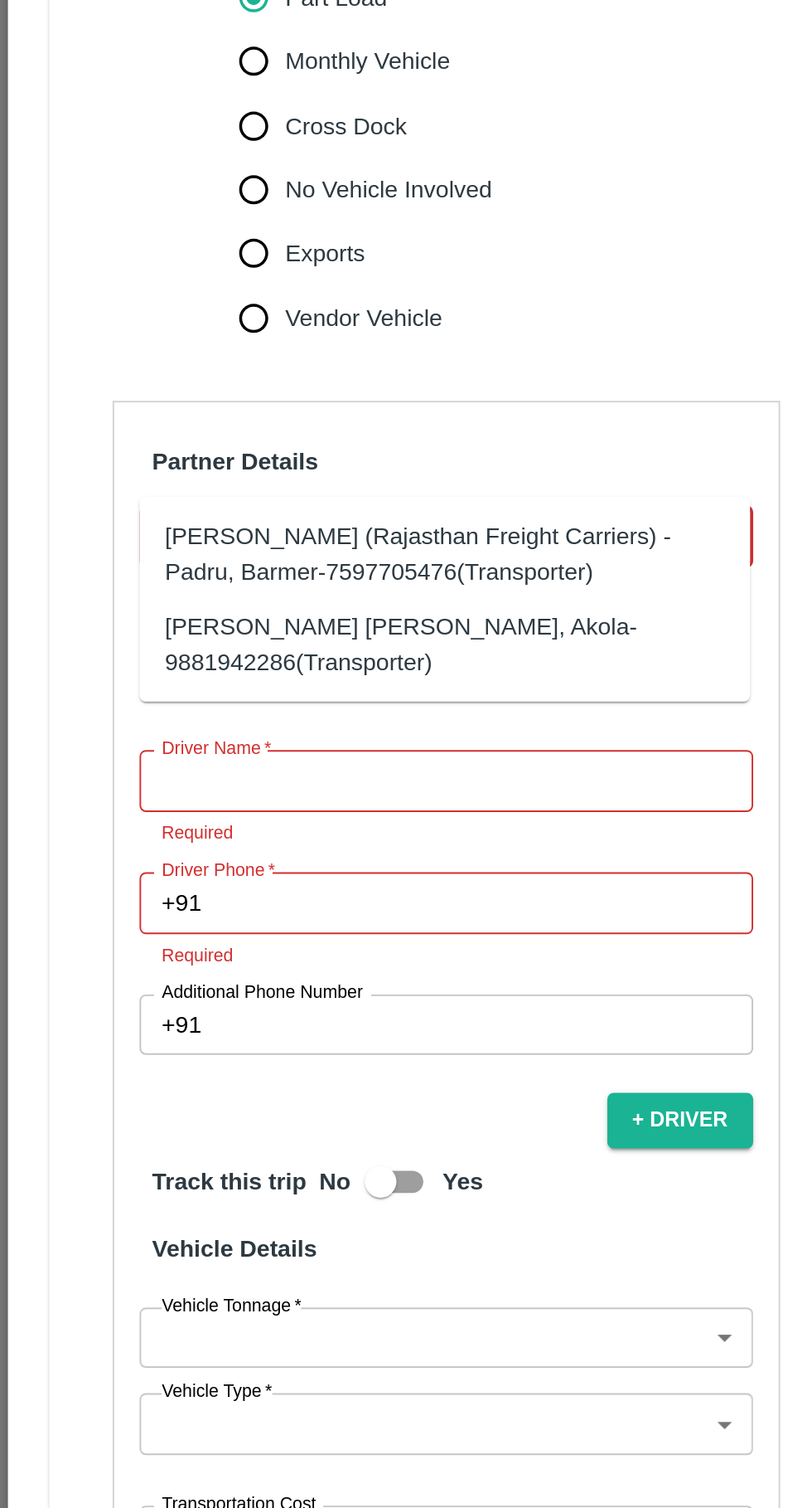
click at [228, 743] on div "Hanif Khan (Rajasthan Freight Carriers) -Padru, Barmer-7597705476(Transporter)" at bounding box center [233, 742] width 293 height 37
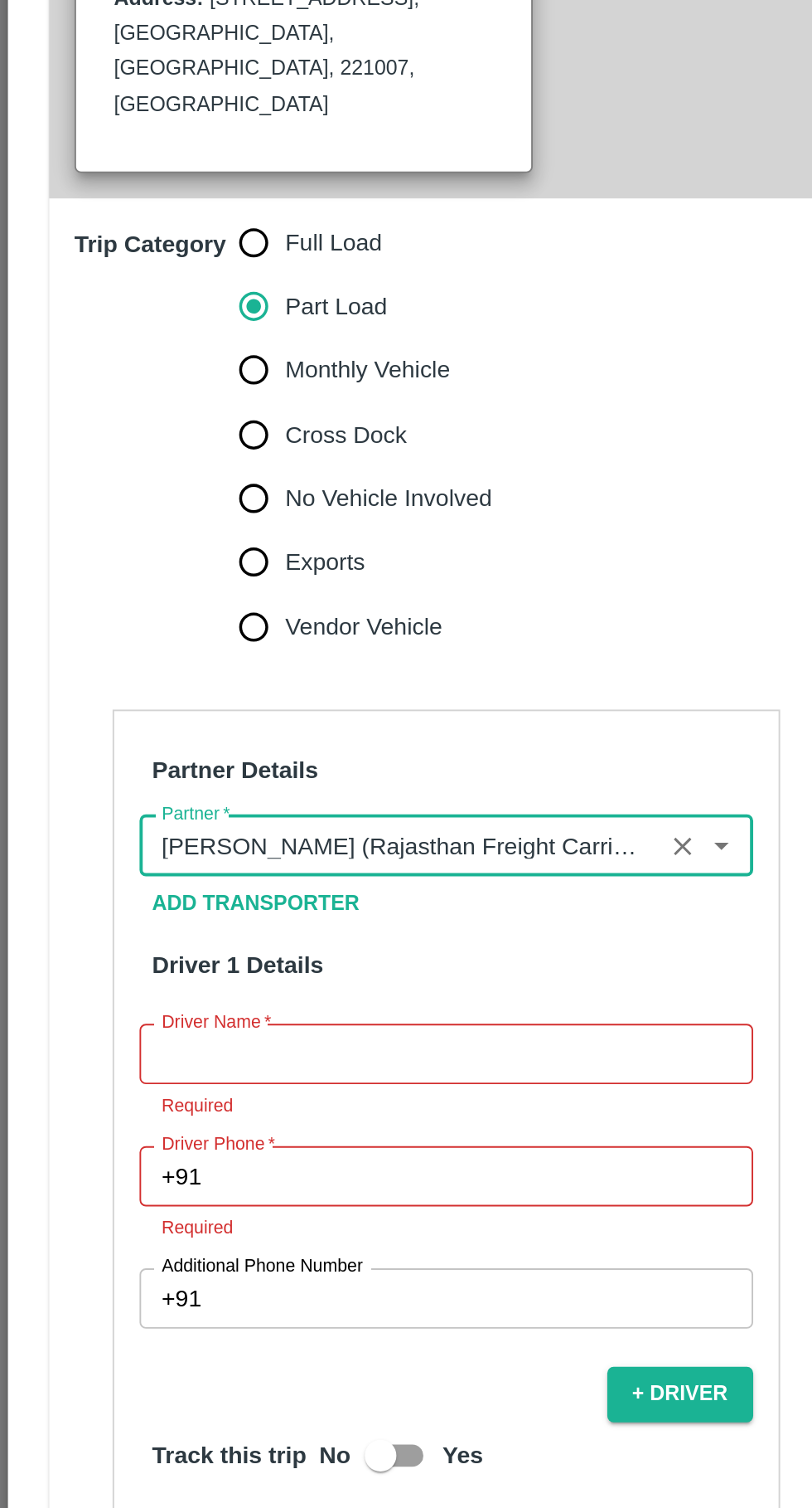
scroll to position [326, 0]
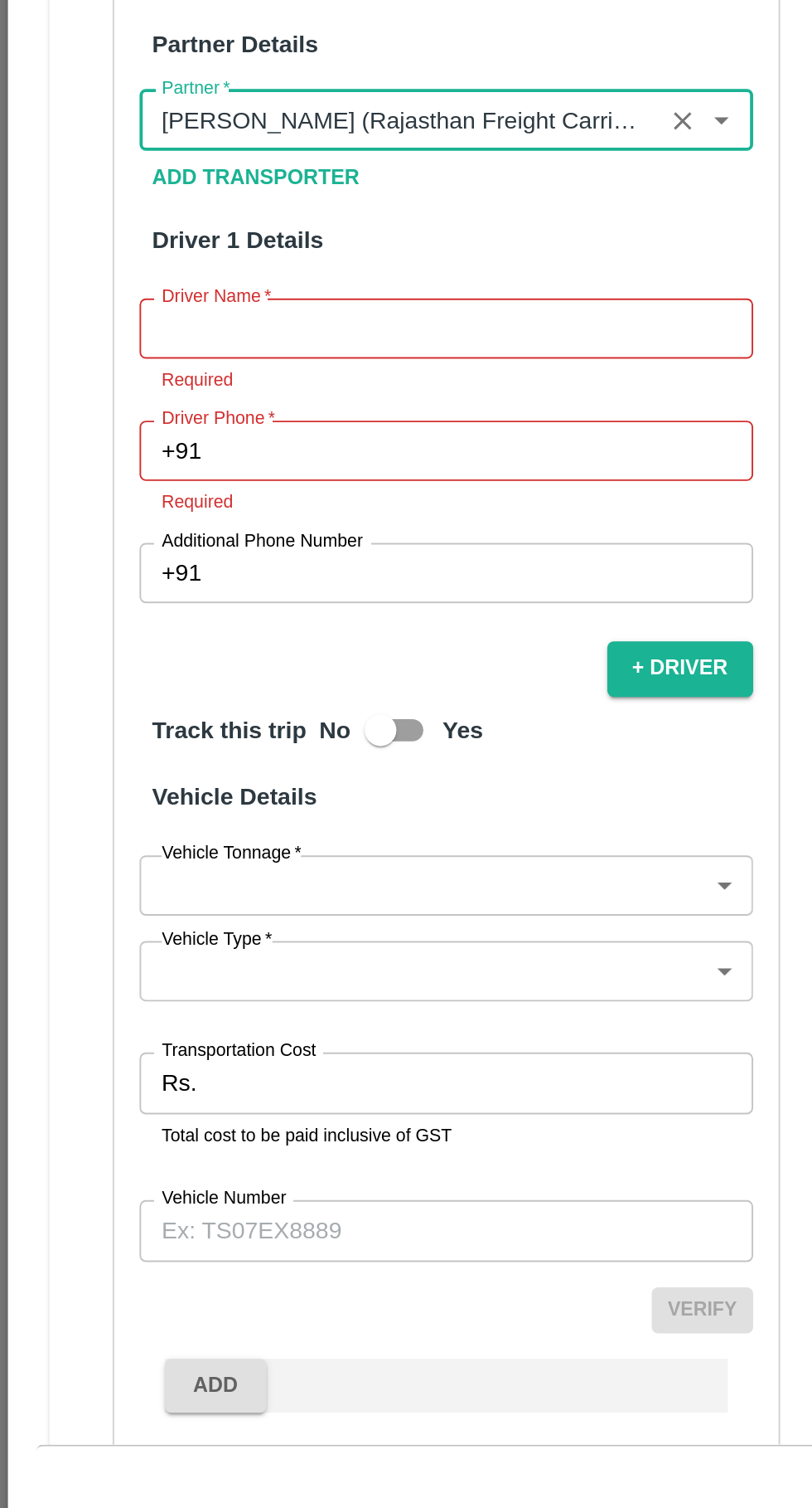
type input "Hanif Khan (Rajasthan Freight Carriers) -Padru, Barmer-7597705476(Transporter)"
click at [236, 807] on input "Driver Name   *" at bounding box center [233, 822] width 321 height 32
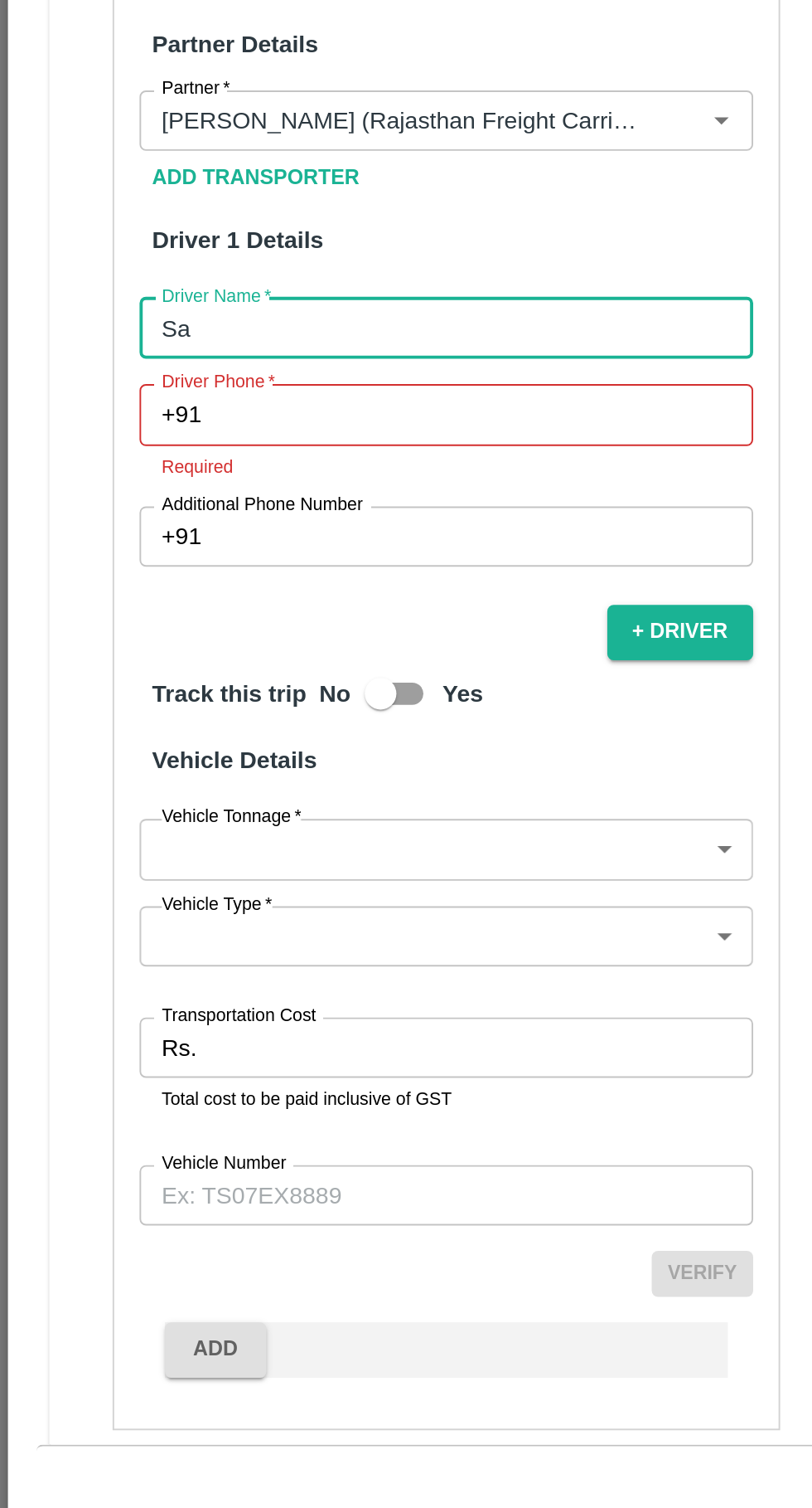
scroll to position [308, 0]
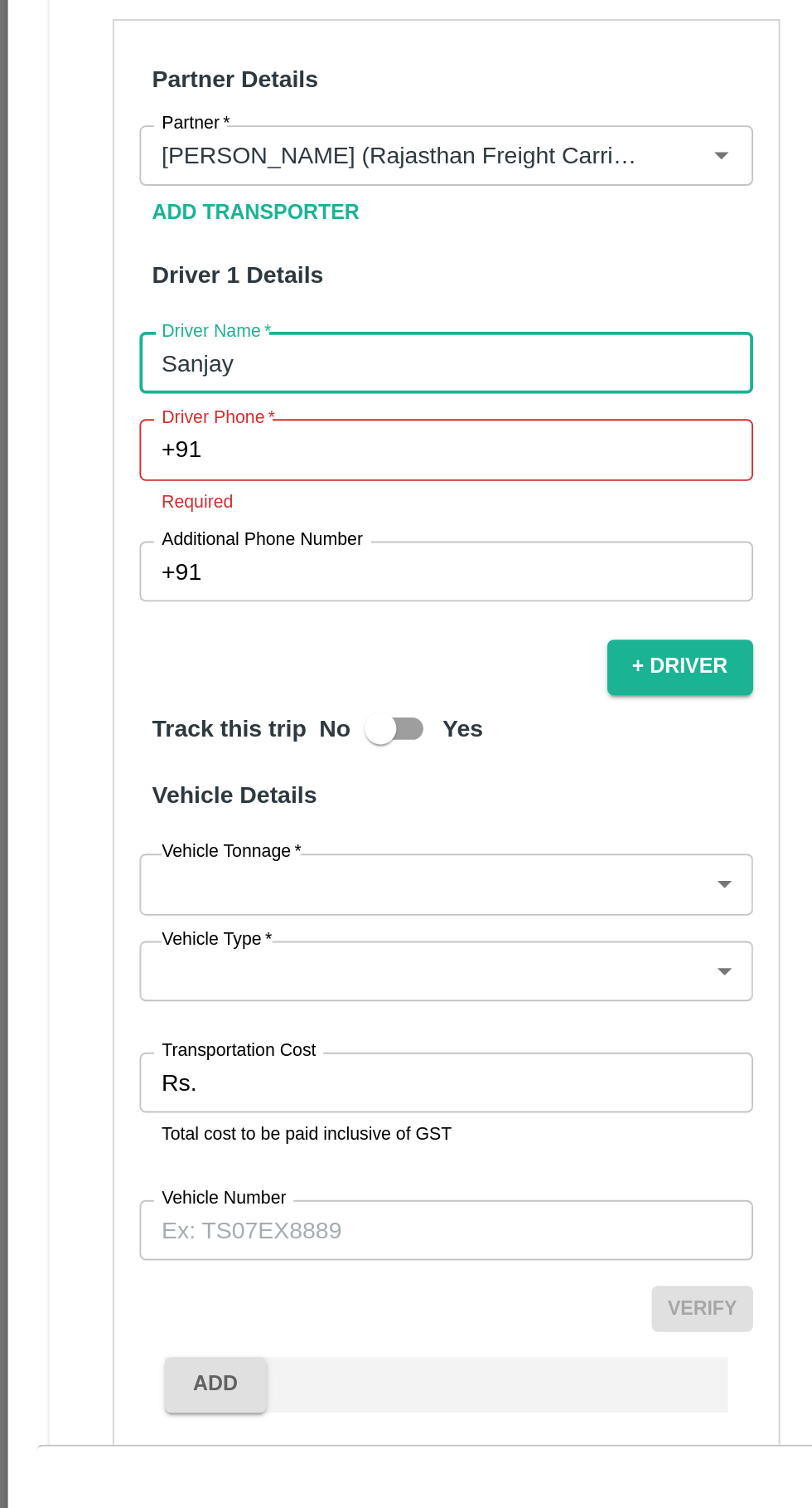
type input "Sanjay"
click at [165, 870] on input "Driver Phone   *" at bounding box center [253, 885] width 282 height 32
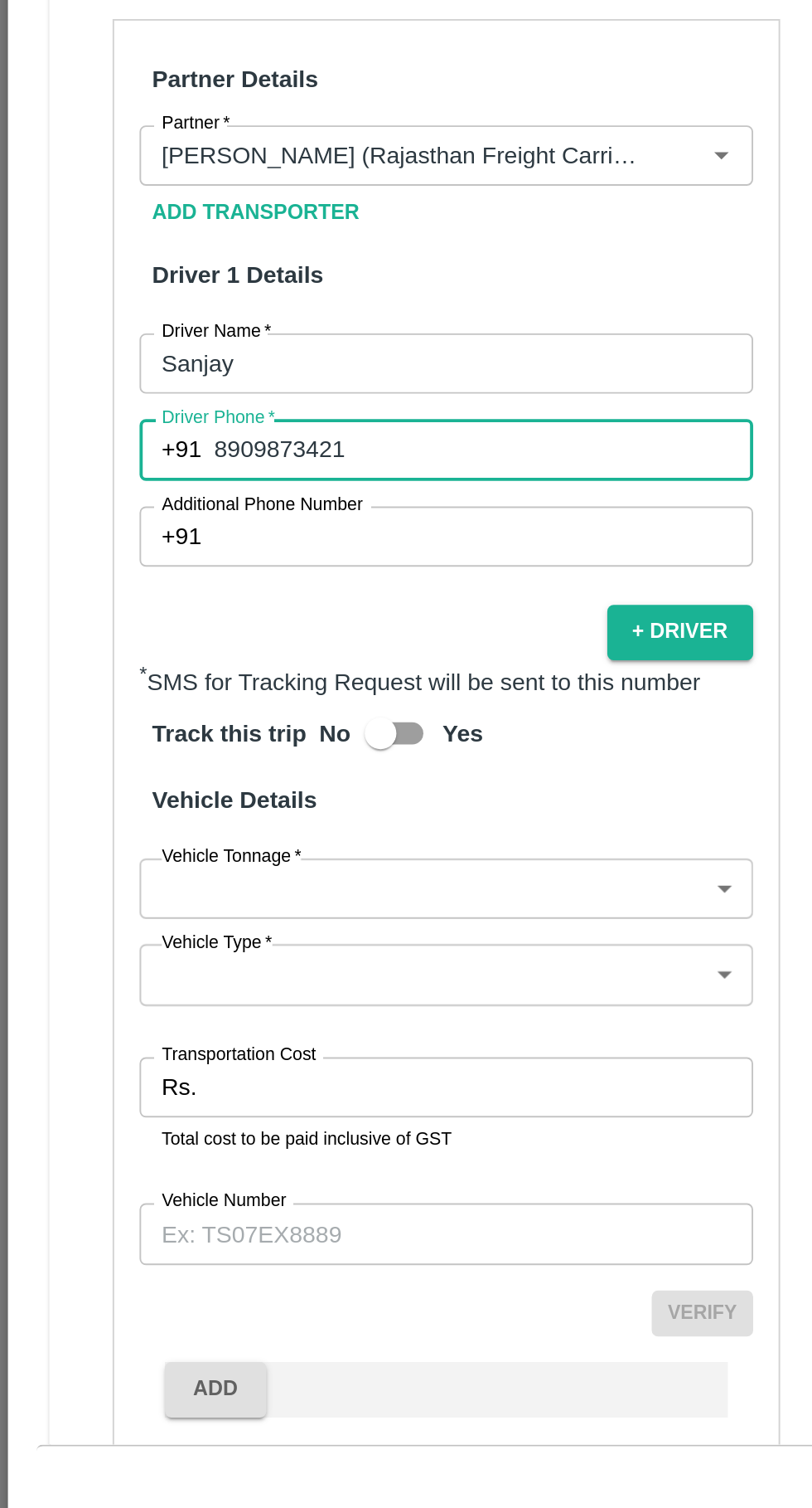
scroll to position [310, 0]
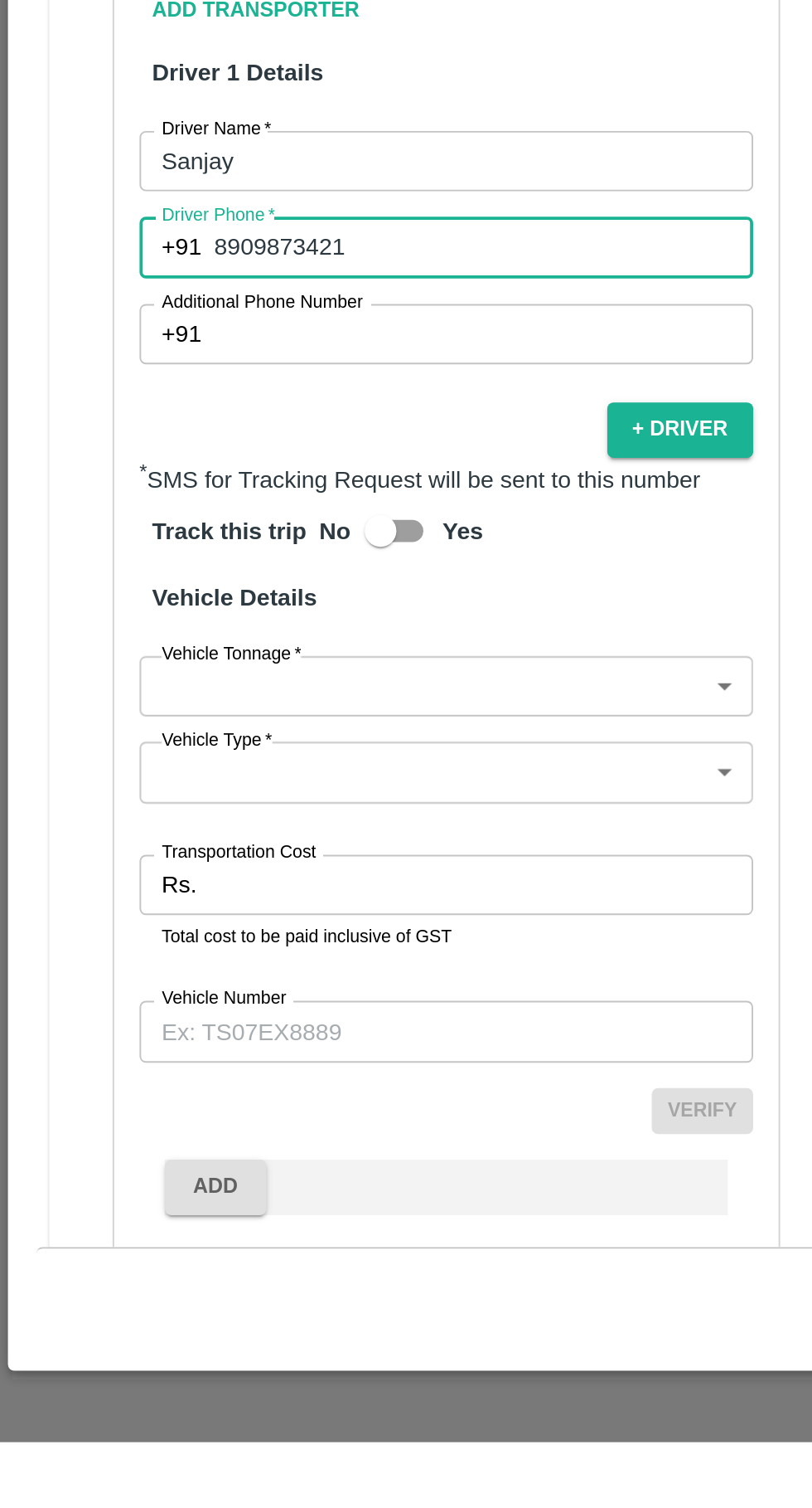
type input "8909873421"
click at [191, 1081] on body "Supply Chain Vehicle Request List Start Date Start Date End Date End Date From …" at bounding box center [406, 754] width 812 height 1508
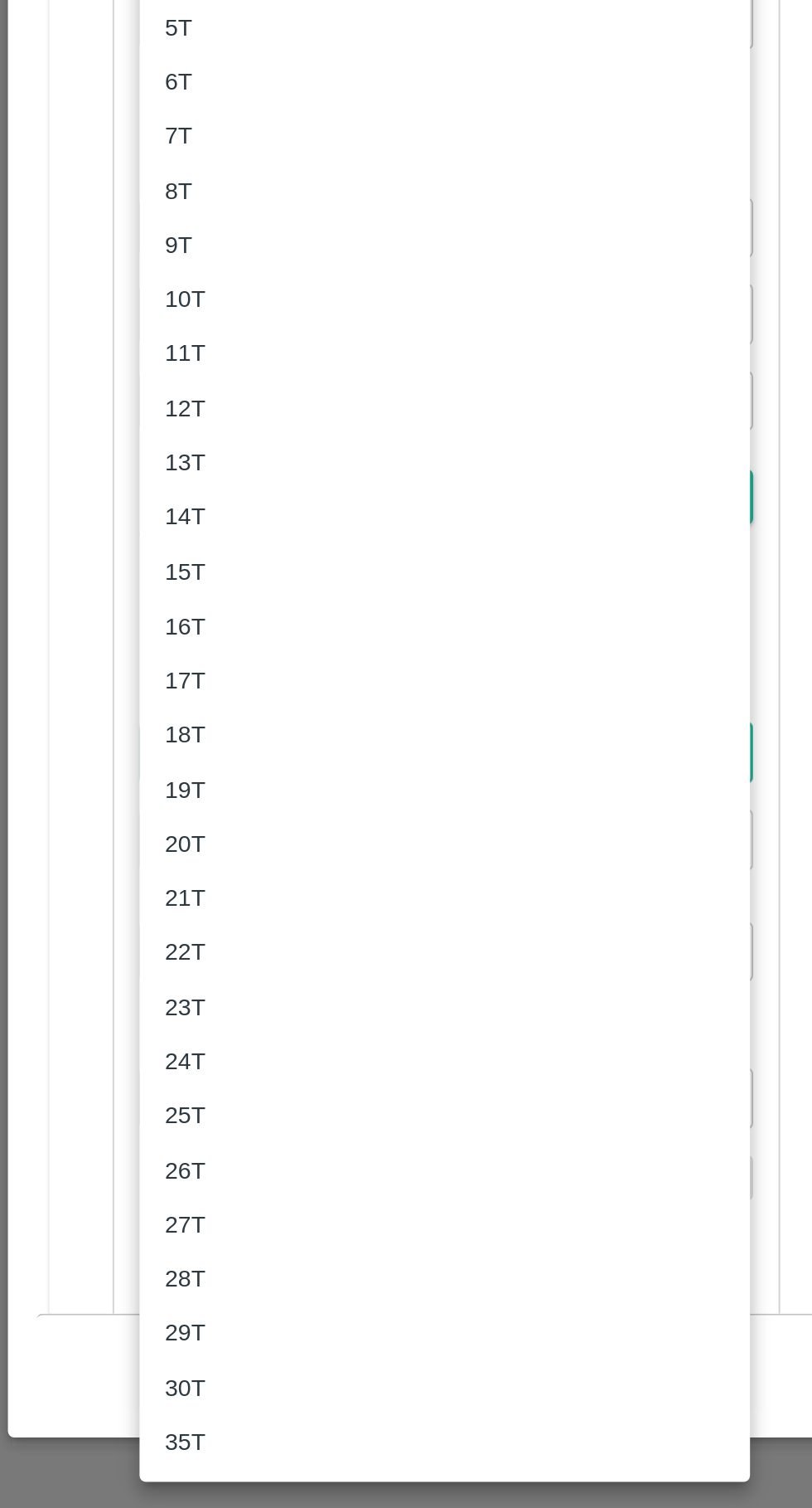
click at [114, 1103] on div "18T" at bounding box center [101, 1103] width 30 height 18
type input "18000"
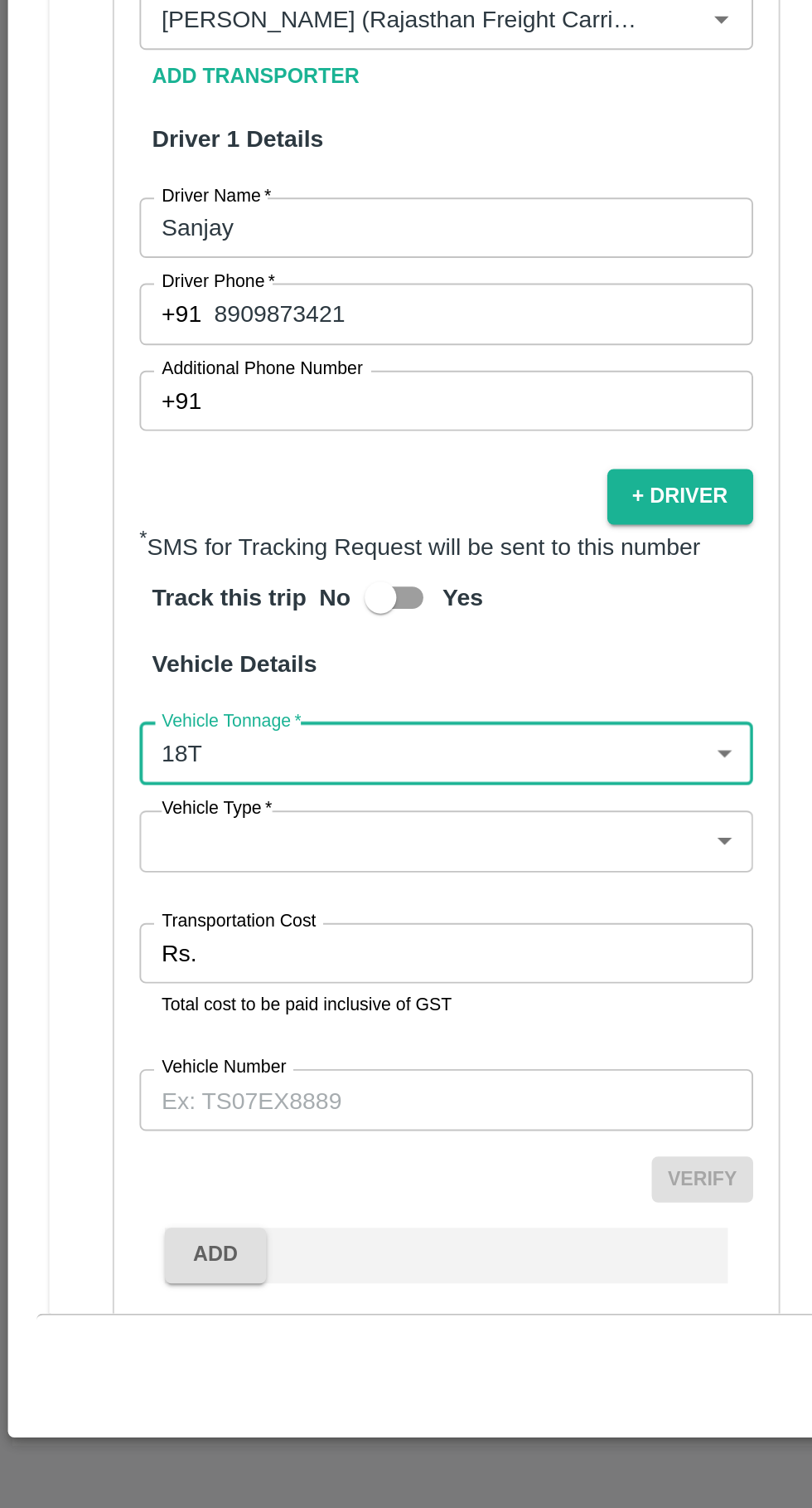
click at [236, 1112] on body "Supply Chain Vehicle Request List Start Date Start Date End Date End Date From …" at bounding box center [406, 754] width 812 height 1508
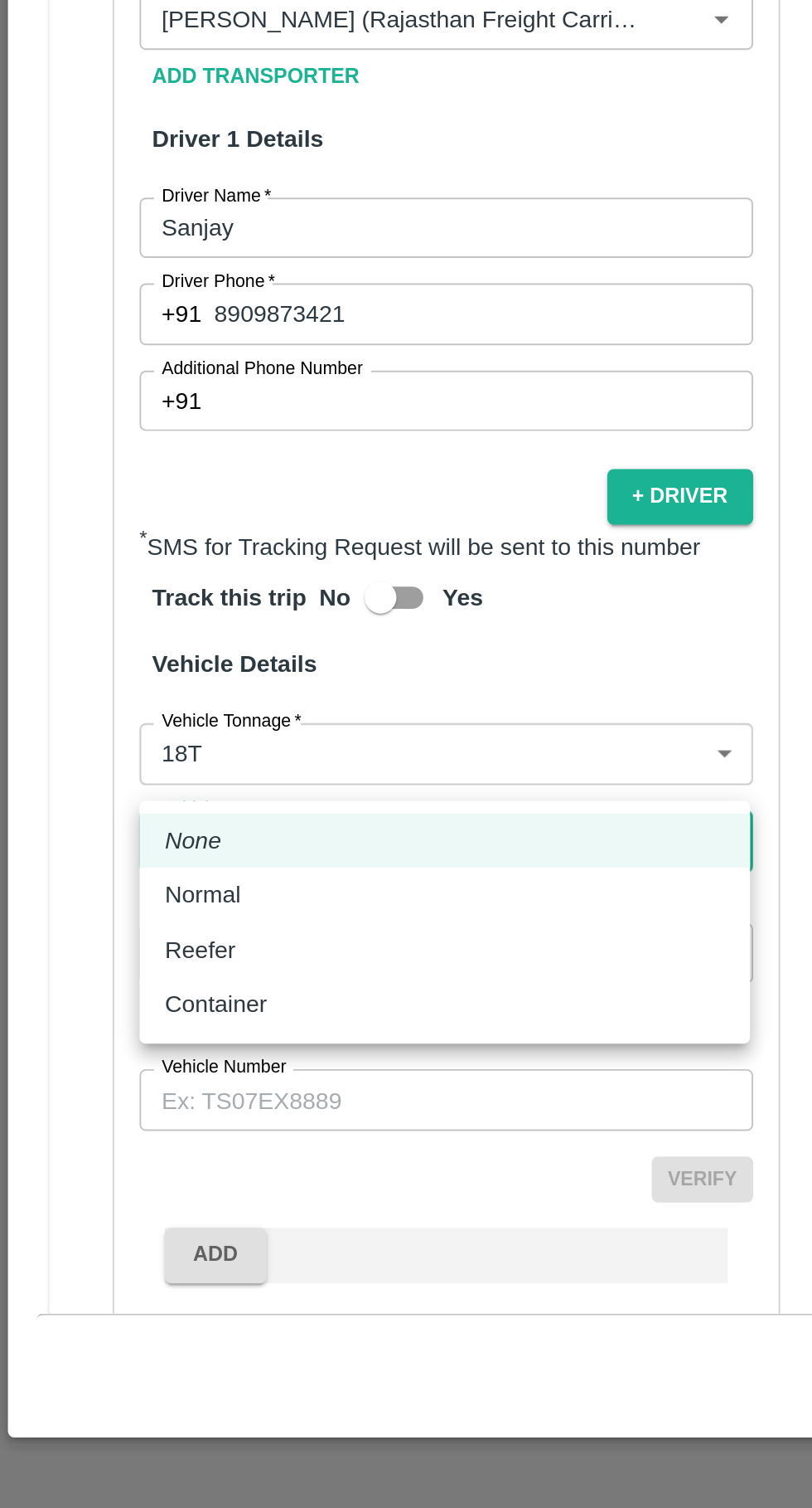
click at [133, 1191] on div "Normal" at bounding box center [110, 1186] width 48 height 18
type input "Normal"
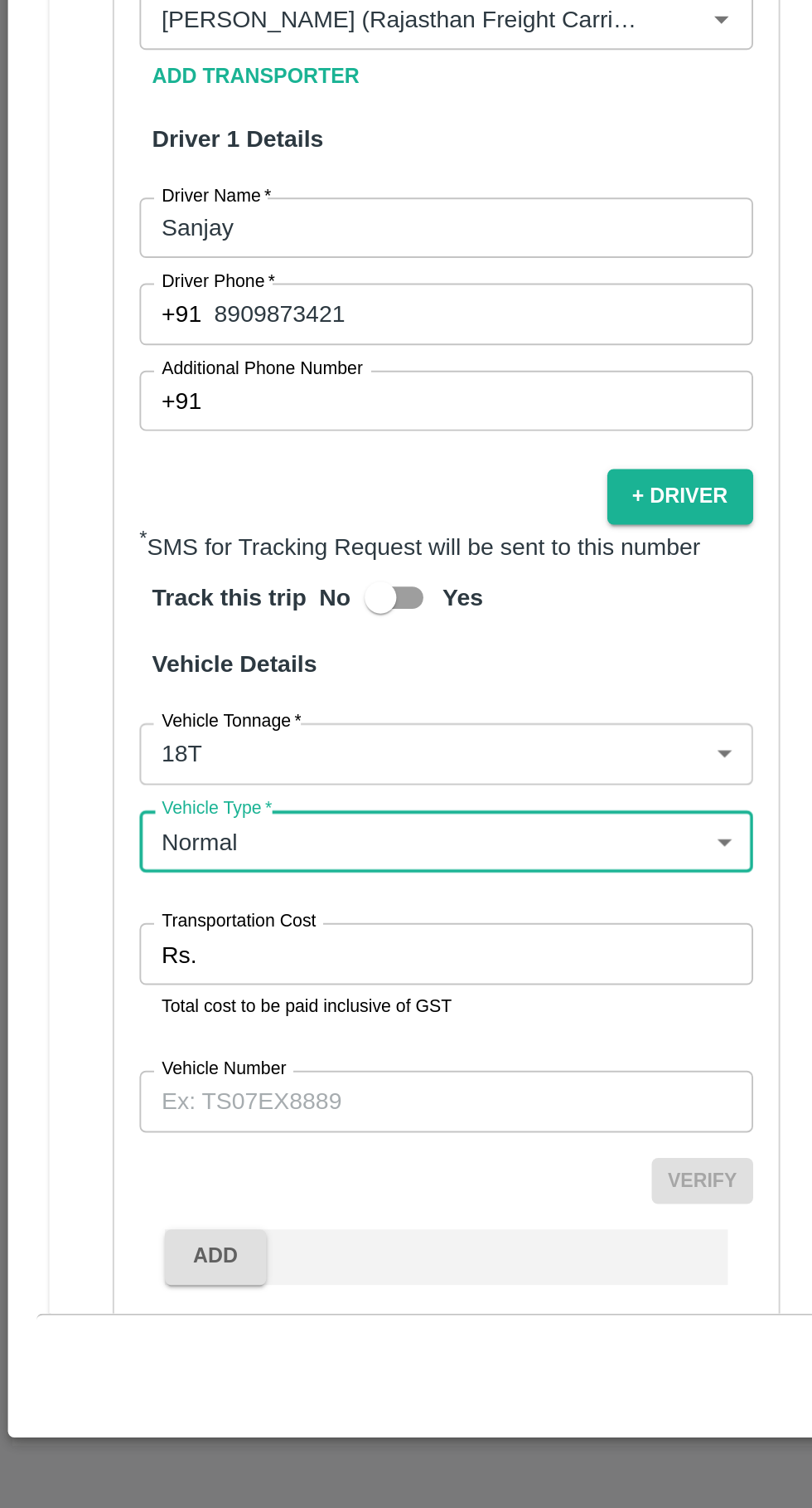
click at [166, 1201] on input "Transportation Cost" at bounding box center [251, 1217] width 284 height 32
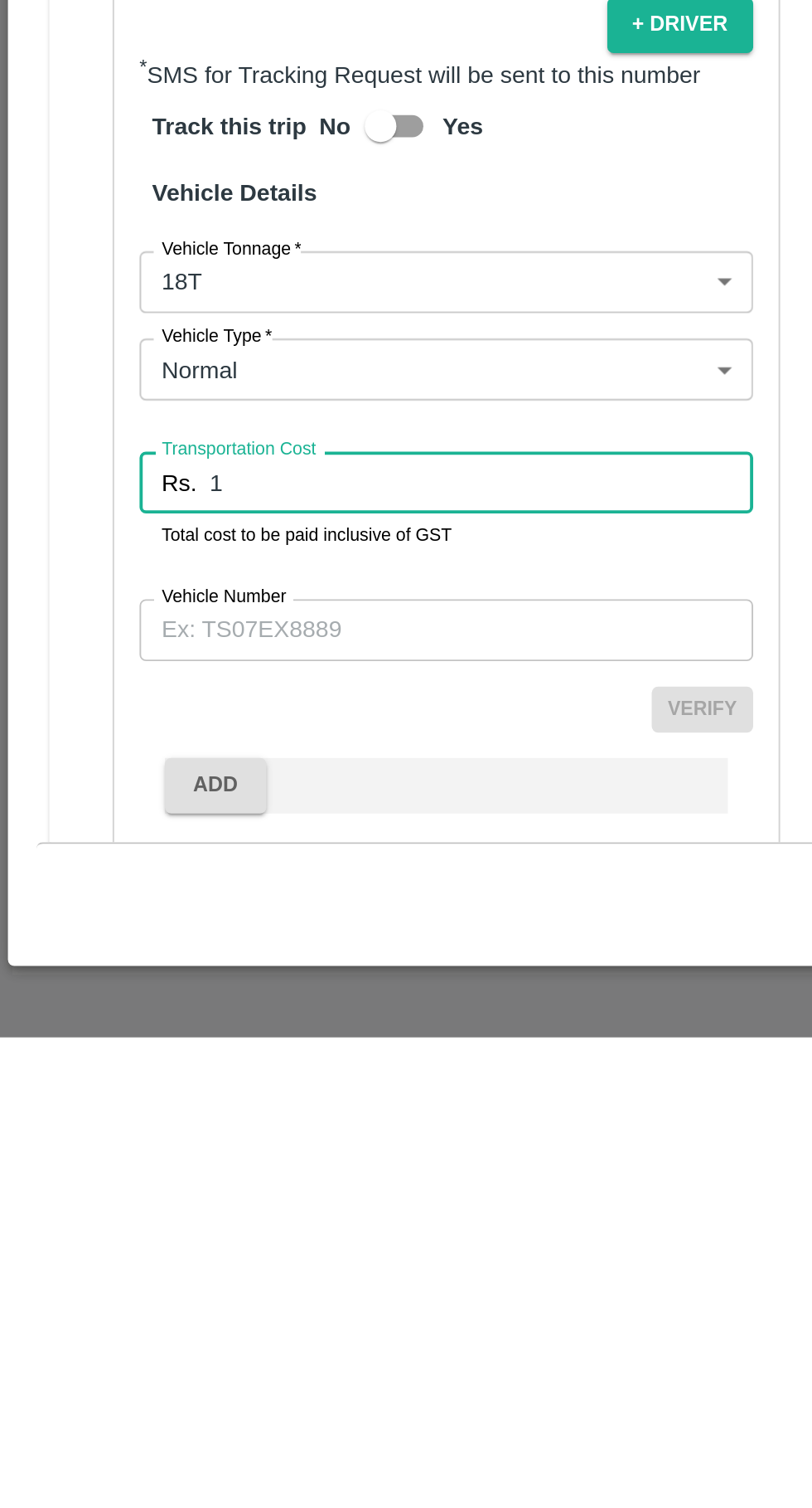
type input "1"
click at [149, 1279] on input "Vehicle Number" at bounding box center [233, 1294] width 321 height 32
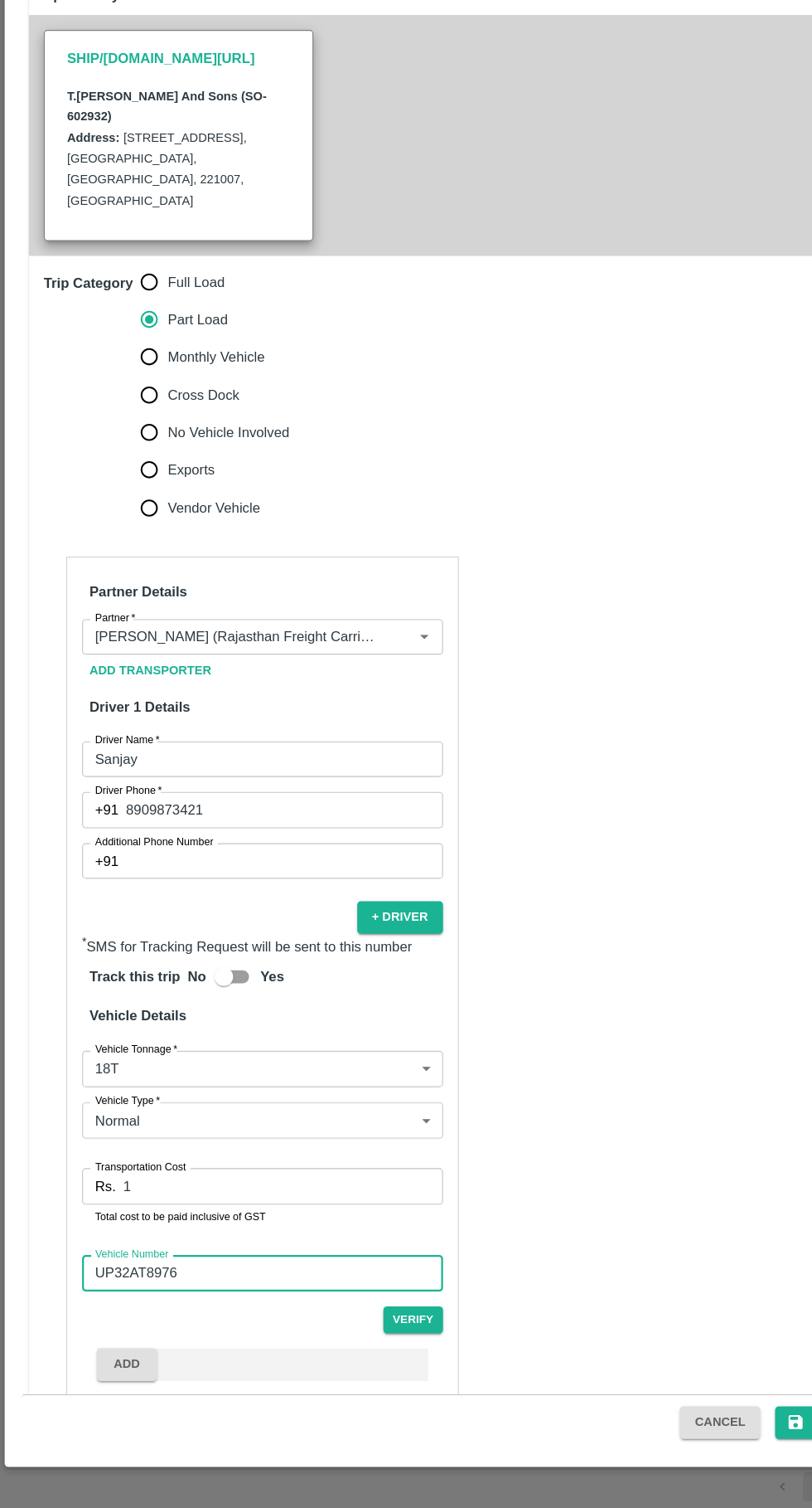
scroll to position [0, 0]
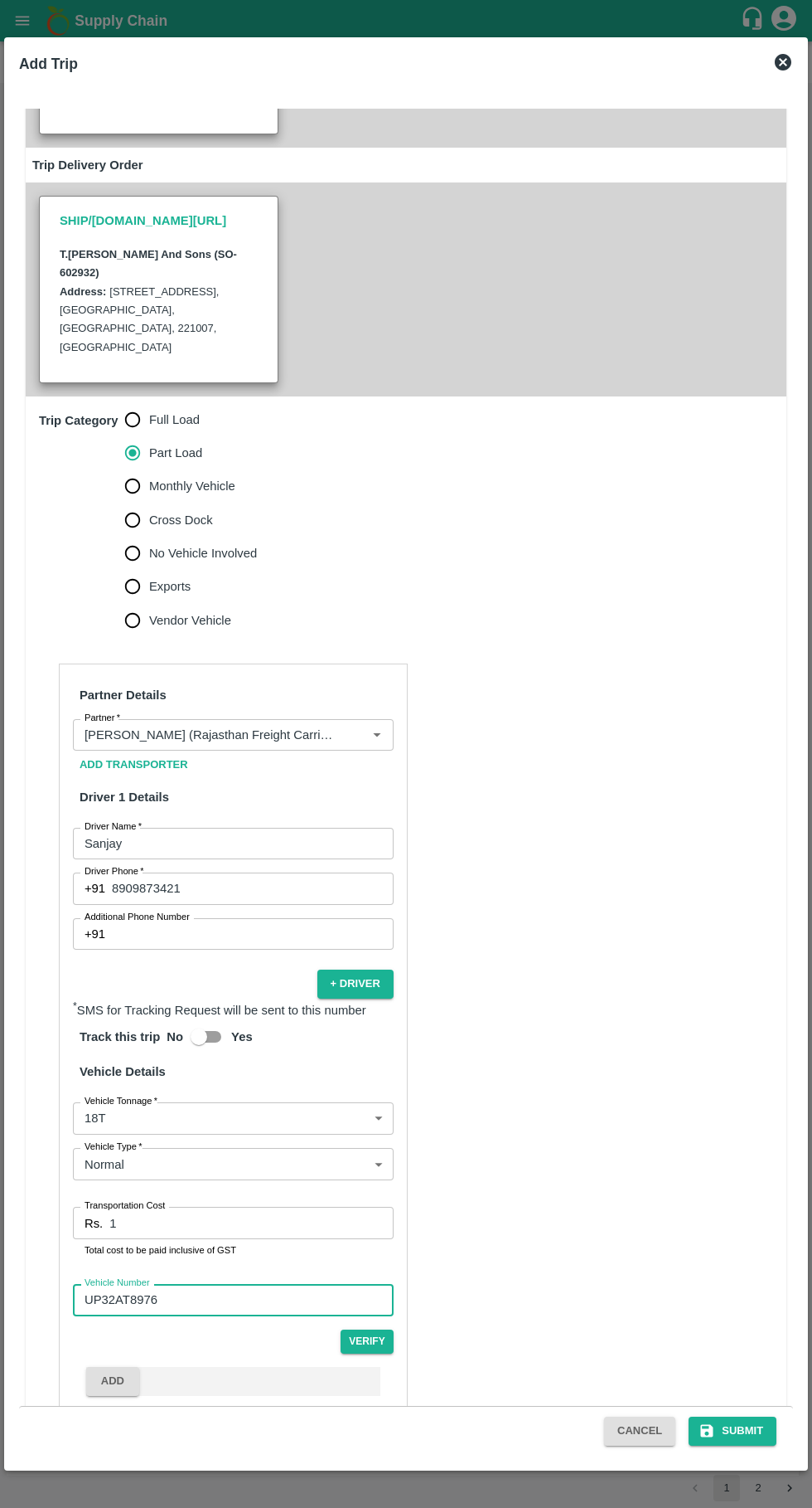
type input "UP32AT8976"
click at [773, 1421] on button "Submit" at bounding box center [733, 1431] width 88 height 29
